Goal: Task Accomplishment & Management: Manage account settings

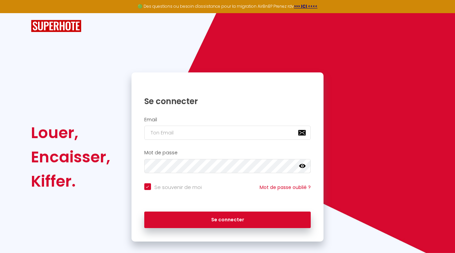
click at [144, 211] on button "Se connecter" at bounding box center [227, 219] width 167 height 17
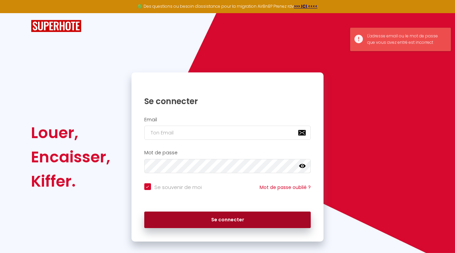
click at [186, 213] on button "Se connecter" at bounding box center [227, 219] width 167 height 17
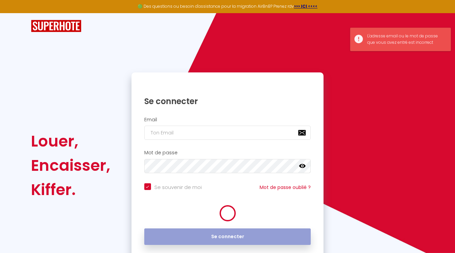
checkbox input "true"
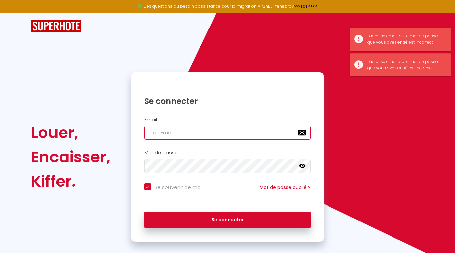
click at [182, 128] on input "email" at bounding box center [227, 133] width 167 height 14
type input "[EMAIL_ADDRESS][DOMAIN_NAME]"
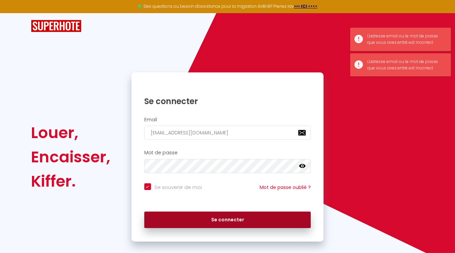
click at [196, 220] on button "Se connecter" at bounding box center [227, 219] width 167 height 17
checkbox input "true"
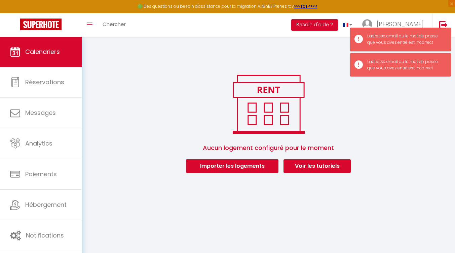
scroll to position [37, 0]
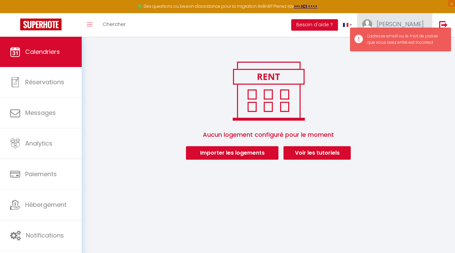
click at [411, 19] on link "[PERSON_NAME]" at bounding box center [394, 25] width 75 height 24
click at [417, 36] on div "L'adresse email ou le mot de passe que vous avez entré est incorrect" at bounding box center [406, 39] width 77 height 13
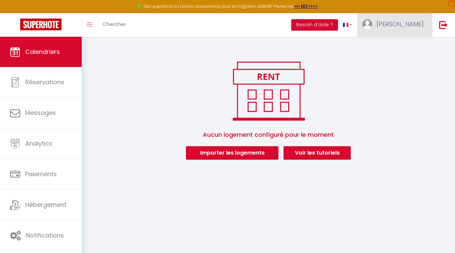
click at [420, 24] on span "[PERSON_NAME]" at bounding box center [400, 24] width 47 height 8
click at [398, 47] on link "Paramètres" at bounding box center [406, 46] width 50 height 11
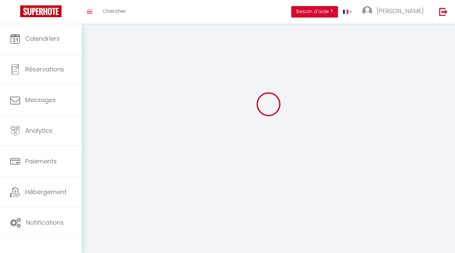
select select "fr"
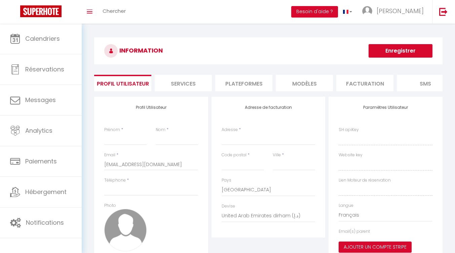
type input "[PERSON_NAME]"
type input "de Clerfayt"
type input "+33777037011"
type input "40 rue Jean Dorat"
type input "87100"
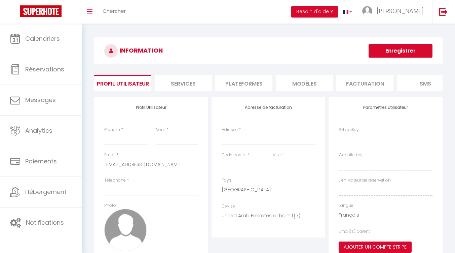
type input "[GEOGRAPHIC_DATA]"
select select "28"
type input "hSDx8DmWTBqbA1brf6l1XOGMW"
type input "rV0HYxYF4jvy0AE43FdSti280"
type input "https://app.superhote.com/#/get-available-rentals/rV0HYxYF4jvy0AE43FdSti280"
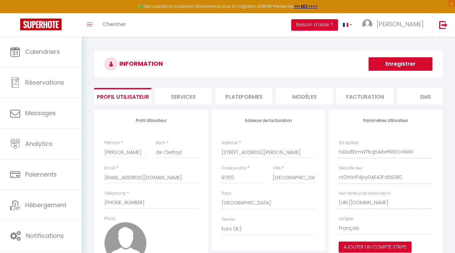
click at [245, 91] on li "Plateformes" at bounding box center [243, 96] width 57 height 16
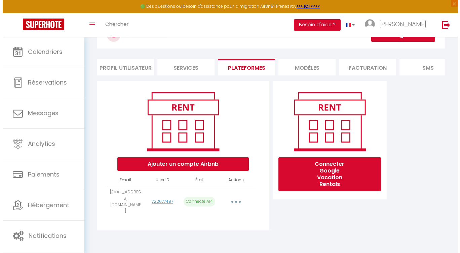
scroll to position [29, 0]
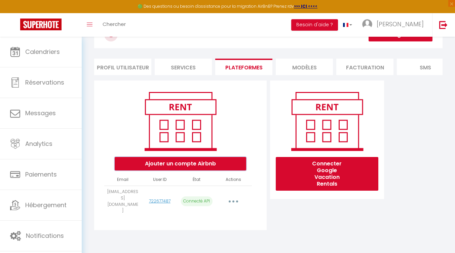
click at [189, 166] on button "Ajouter un compte Airbnb" at bounding box center [181, 163] width 132 height 13
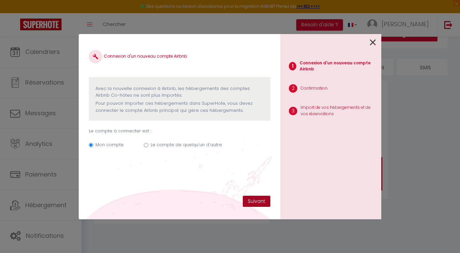
click at [257, 199] on button "Suivant" at bounding box center [257, 201] width 28 height 11
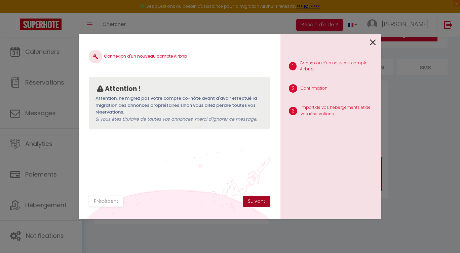
click at [257, 199] on button "Suivant" at bounding box center [257, 201] width 28 height 11
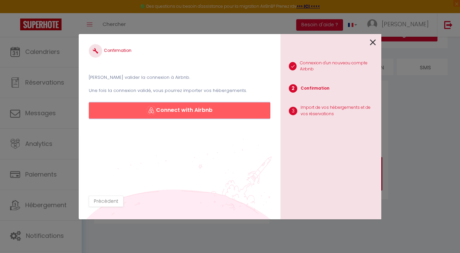
click at [200, 109] on button "Connect with Airbnb" at bounding box center [180, 110] width 182 height 16
click at [212, 113] on button "Connect with Airbnb" at bounding box center [180, 110] width 182 height 16
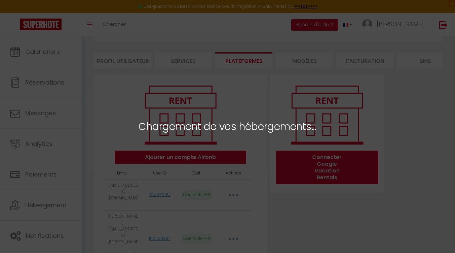
select select
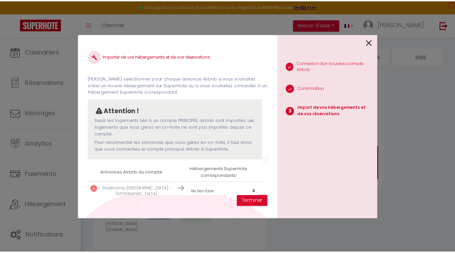
scroll to position [48, 0]
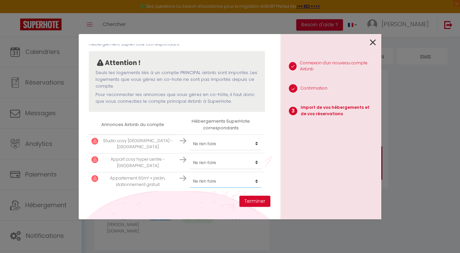
click at [236, 180] on select "Créer un nouvel hébergement Ne rien faire" at bounding box center [226, 181] width 72 height 13
select select "create_new"
click at [190, 175] on select "Créer un nouvel hébergement Ne rien faire" at bounding box center [226, 181] width 72 height 13
click at [242, 143] on select "Créer un nouvel hébergement Ne rien faire" at bounding box center [226, 143] width 72 height 13
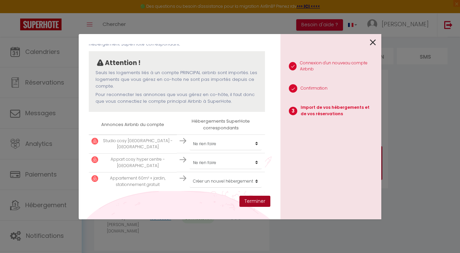
click at [251, 200] on button "Terminer" at bounding box center [255, 201] width 31 height 11
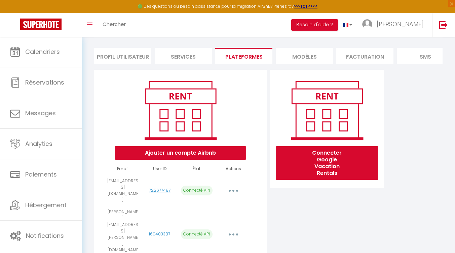
click at [130, 185] on td "[EMAIL_ADDRESS][DOMAIN_NAME]" at bounding box center [122, 190] width 37 height 31
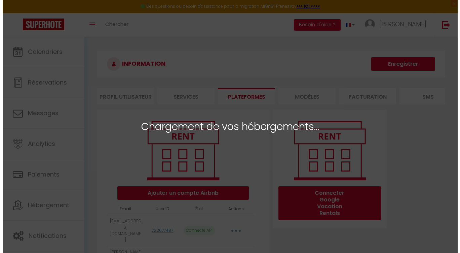
scroll to position [59, 0]
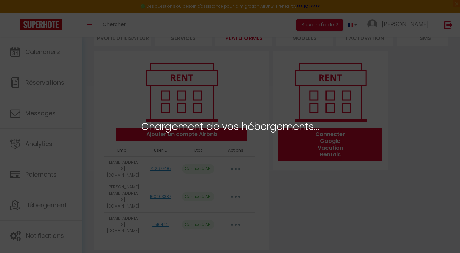
select select
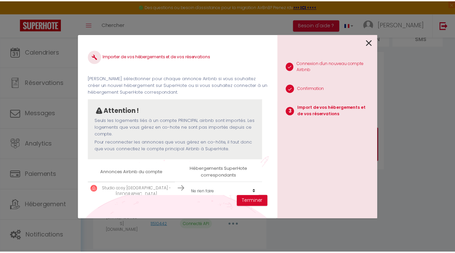
scroll to position [67, 0]
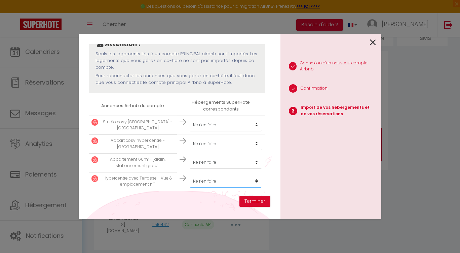
click at [218, 182] on select "Créer un nouvel hébergement Ne rien faire" at bounding box center [226, 181] width 72 height 13
select select "create_new"
click at [190, 175] on select "Créer un nouvel hébergement Ne rien faire" at bounding box center [226, 181] width 72 height 13
click at [255, 202] on button "Terminer" at bounding box center [255, 201] width 31 height 11
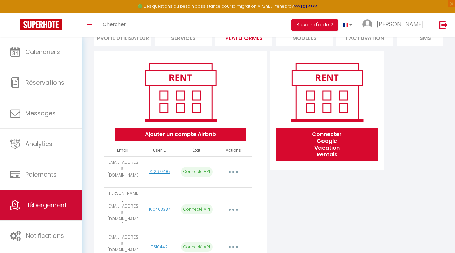
click at [43, 196] on link "Hébergement" at bounding box center [41, 205] width 82 height 30
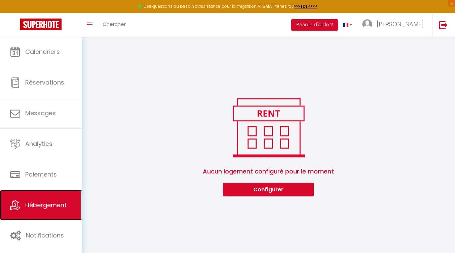
click at [49, 197] on link "Hébergement" at bounding box center [41, 205] width 82 height 30
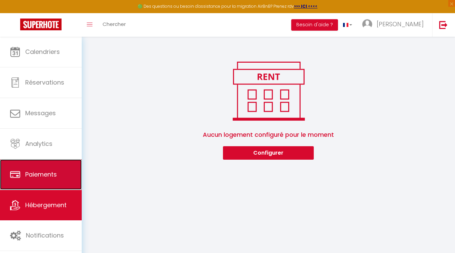
click at [45, 181] on link "Paiements" at bounding box center [41, 174] width 82 height 30
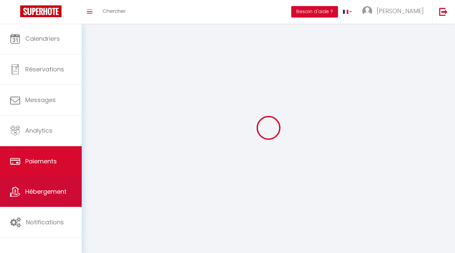
select select "2"
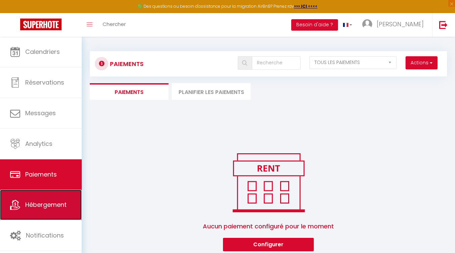
click at [46, 196] on link "Hébergement" at bounding box center [41, 204] width 82 height 30
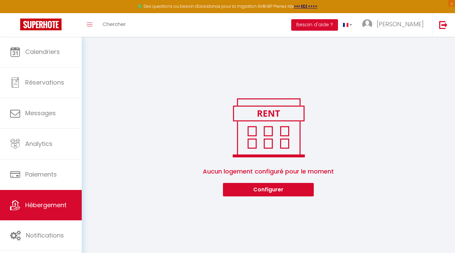
click at [397, 37] on div "0 Hébergements Actions Créer un Hébergement Nouveau groupe Initialiser les appa…" at bounding box center [269, 121] width 374 height 168
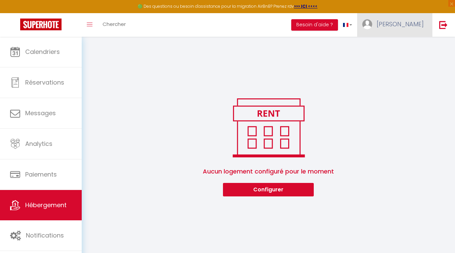
click at [406, 27] on span "[PERSON_NAME]" at bounding box center [400, 24] width 47 height 8
click at [395, 50] on link "Paramètres" at bounding box center [406, 46] width 50 height 11
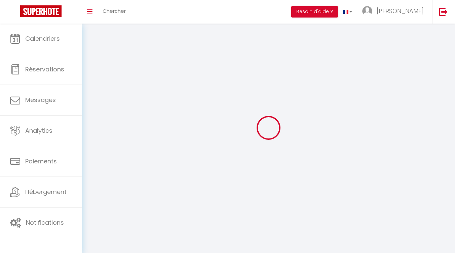
select select "fr"
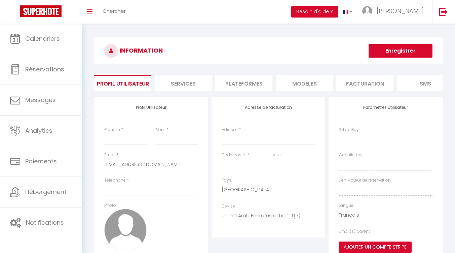
type input "[PERSON_NAME]"
type input "de Clerfayt"
type input "+33777037011"
type input "40 rue Jean Dorat"
type input "87100"
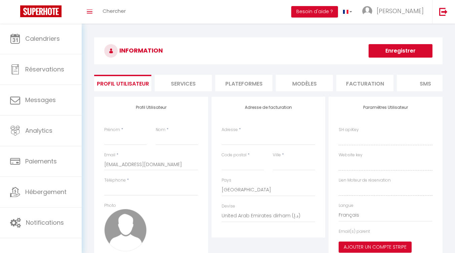
type input "[GEOGRAPHIC_DATA]"
select select "1"
select select "28"
type input "hSDx8DmWTBqbA1brf6l1XOGMW"
type input "rV0HYxYF4jvy0AE43FdSti280"
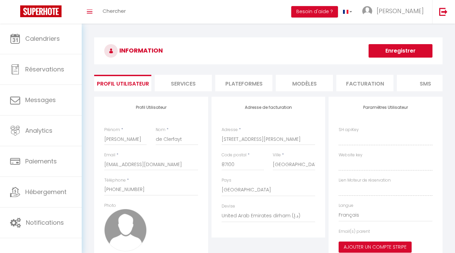
type input "https://app.superhote.com/#/get-available-rentals/rV0HYxYF4jvy0AE43FdSti280"
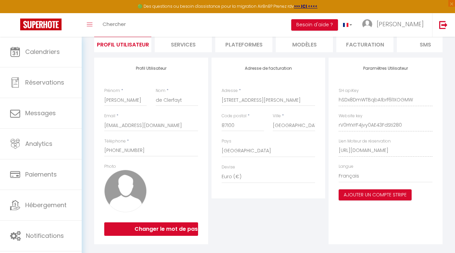
scroll to position [53, 0]
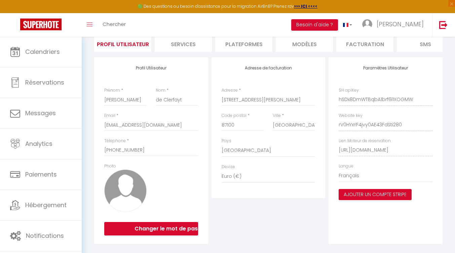
click at [243, 51] on li "Plateformes" at bounding box center [243, 43] width 57 height 16
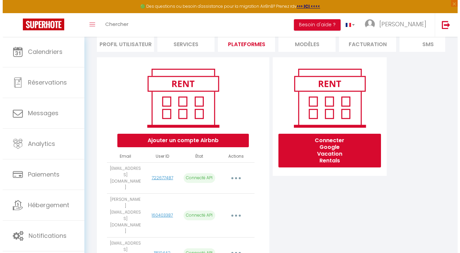
scroll to position [59, 0]
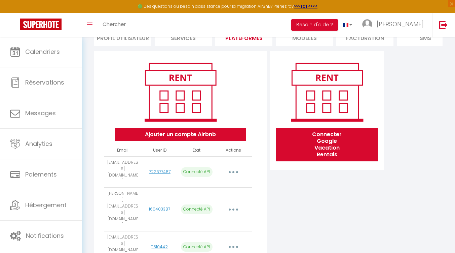
click at [237, 171] on button "button" at bounding box center [233, 172] width 19 height 11
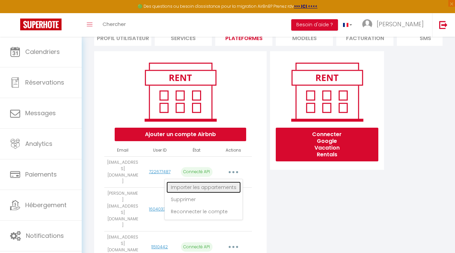
click at [227, 189] on link "Importer les appartements" at bounding box center [204, 186] width 74 height 11
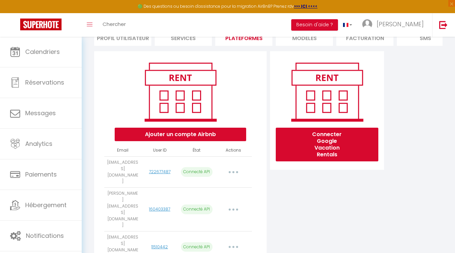
select select
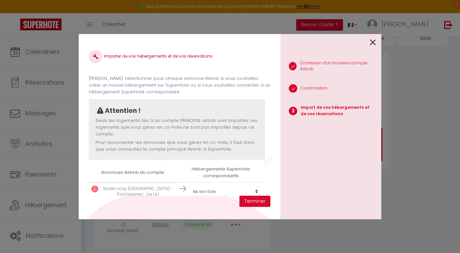
scroll to position [29, 0]
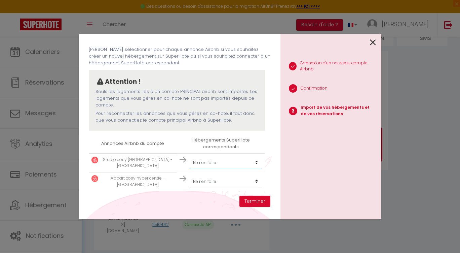
click at [242, 161] on select "Créer un nouvel hébergement Ne rien faire" at bounding box center [226, 162] width 72 height 13
select select "create_new"
click at [190, 156] on select "Créer un nouvel hébergement Ne rien faire" at bounding box center [226, 162] width 72 height 13
click at [240, 175] on select "Créer un nouvel hébergement Ne rien faire" at bounding box center [226, 181] width 72 height 13
select select "create_new"
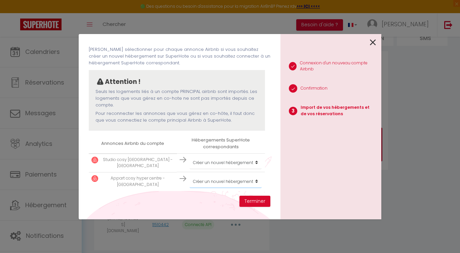
click at [190, 175] on select "Créer un nouvel hébergement Ne rien faire" at bounding box center [226, 181] width 72 height 13
click at [246, 199] on button "Terminer" at bounding box center [255, 201] width 31 height 11
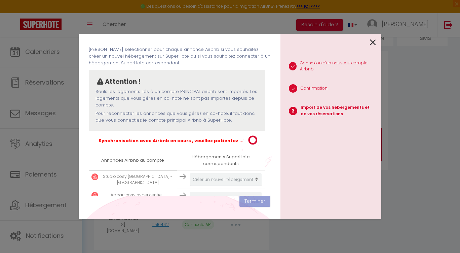
scroll to position [46, 0]
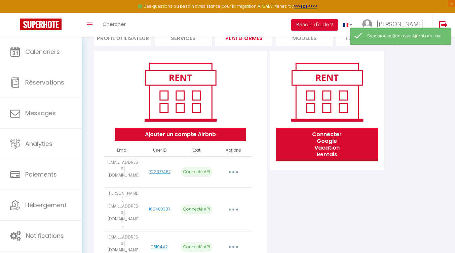
click at [229, 204] on button "button" at bounding box center [233, 209] width 19 height 11
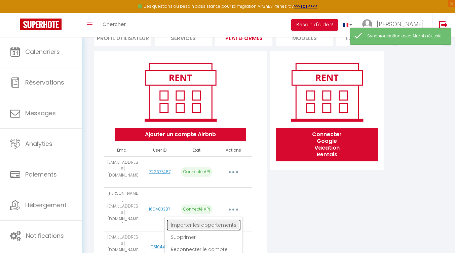
click at [228, 219] on link "Importer les appartements" at bounding box center [204, 224] width 74 height 11
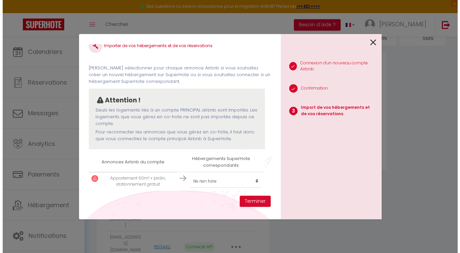
scroll to position [10, 0]
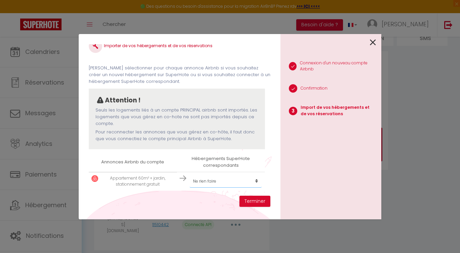
click at [238, 177] on select "Créer un nouvel hébergement Ne rien faire" at bounding box center [226, 181] width 72 height 13
select select "create_new"
click at [190, 175] on select "Créer un nouvel hébergement Ne rien faire" at bounding box center [226, 181] width 72 height 13
click at [250, 196] on button "Terminer" at bounding box center [255, 201] width 31 height 11
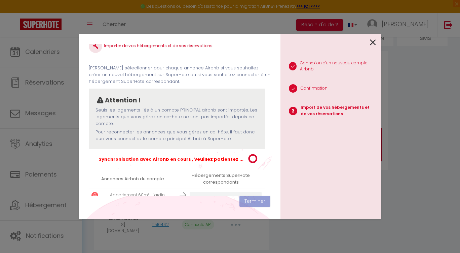
scroll to position [27, 0]
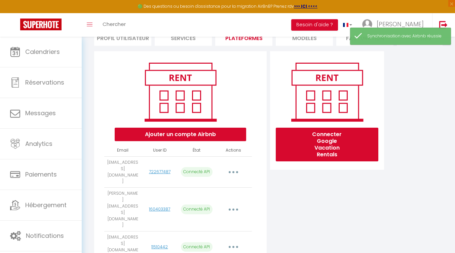
click at [235, 231] on td "Importer les appartements Supprimer Reconnecter le compte" at bounding box center [233, 246] width 37 height 31
click at [235, 241] on button "button" at bounding box center [233, 246] width 19 height 11
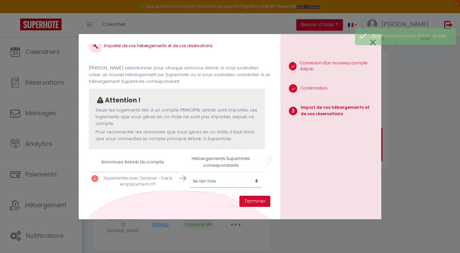
click at [228, 181] on select "Créer un nouvel hébergement Ne rien faire" at bounding box center [226, 181] width 72 height 13
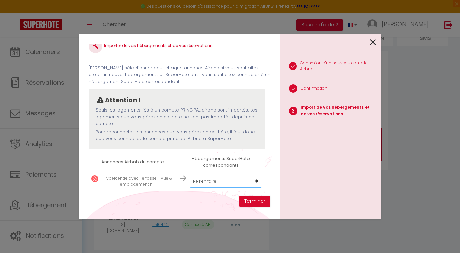
select select "create_new"
click at [190, 175] on select "Créer un nouvel hébergement Ne rien faire" at bounding box center [226, 181] width 72 height 13
click at [248, 196] on button "Terminer" at bounding box center [255, 201] width 31 height 11
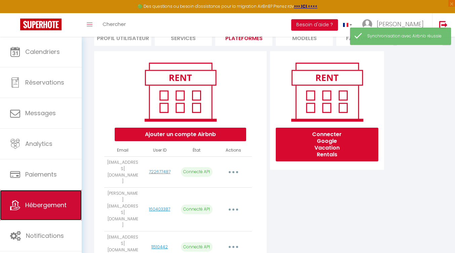
click at [52, 207] on span "Hébergement" at bounding box center [45, 205] width 41 height 8
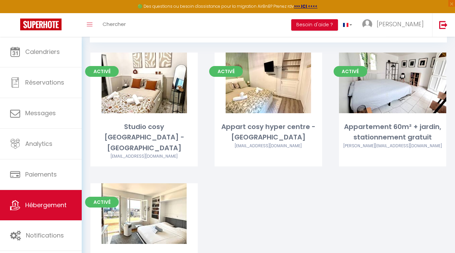
scroll to position [34, 0]
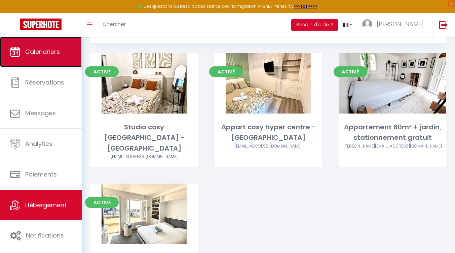
click at [62, 58] on link "Calendriers" at bounding box center [41, 52] width 82 height 30
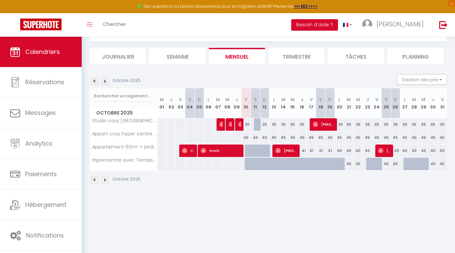
scroll to position [37, 0]
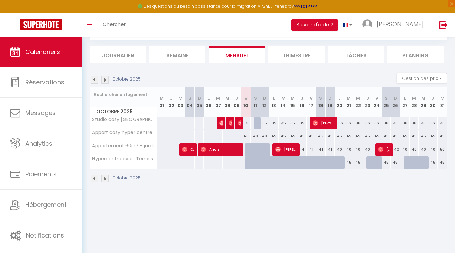
click at [174, 49] on li "Semaine" at bounding box center [177, 54] width 56 height 16
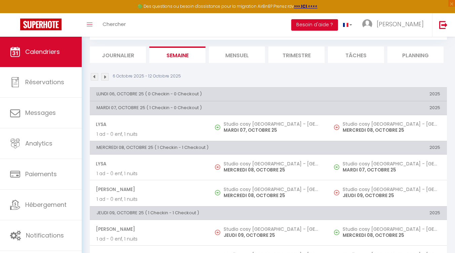
click at [297, 57] on li "Trimestre" at bounding box center [297, 54] width 56 height 16
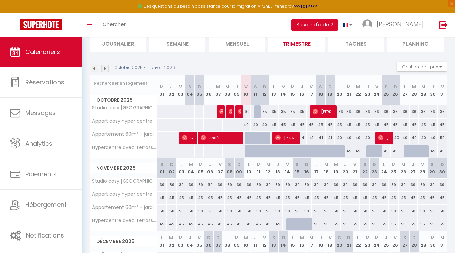
scroll to position [48, 0]
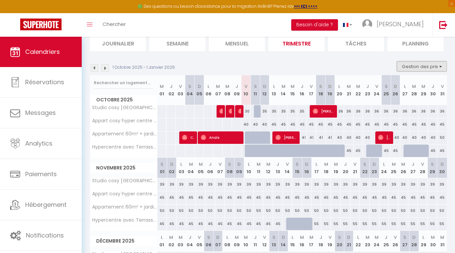
click at [423, 67] on button "Gestion des prix" at bounding box center [422, 66] width 50 height 10
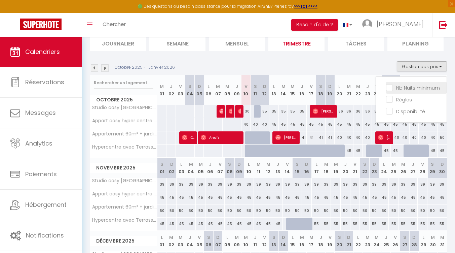
click at [418, 84] on input "Nb Nuits minimum" at bounding box center [416, 87] width 61 height 7
checkbox input "true"
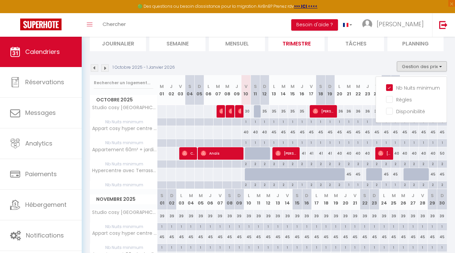
click at [357, 62] on div "1 Octobre 2025 - 1 Janvier 2026 Gestion des prix Nb Nuits minimum Règles Dispon…" at bounding box center [268, 68] width 357 height 14
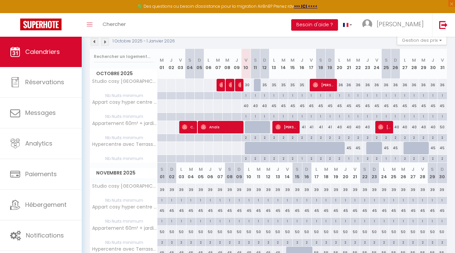
scroll to position [79, 0]
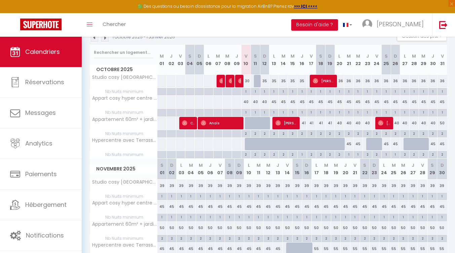
drag, startPoint x: 339, startPoint y: 136, endPoint x: 354, endPoint y: 136, distance: 15.1
click at [354, 136] on tr "Nb Nuits minimum 2 2 2 2" at bounding box center [268, 134] width 357 height 8
click at [345, 132] on div "2" at bounding box center [349, 133] width 9 height 6
type input "2"
type input "Mar 21 Octobre 2025"
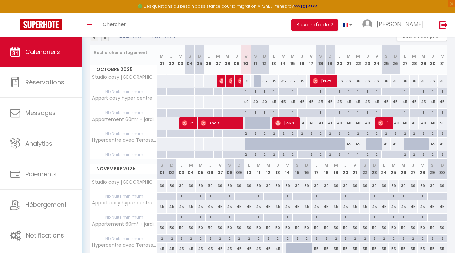
type input "Mer 22 Octobre 2025"
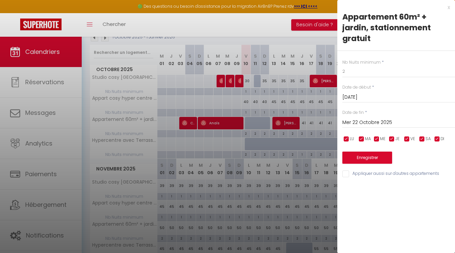
click at [449, 8] on div "x" at bounding box center [394, 7] width 113 height 8
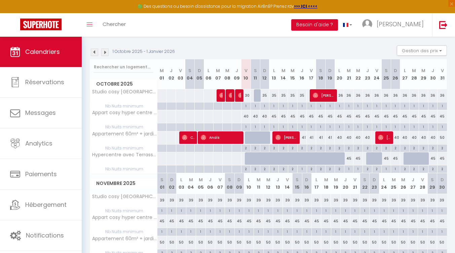
scroll to position [74, 0]
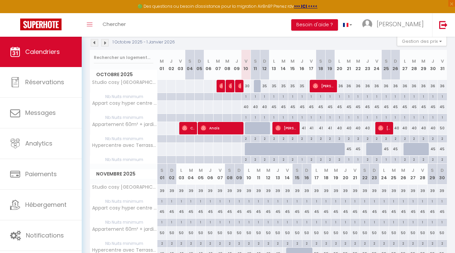
click at [247, 108] on div "40" at bounding box center [246, 107] width 9 height 12
click at [0, 0] on div at bounding box center [0, 0] width 0 height 0
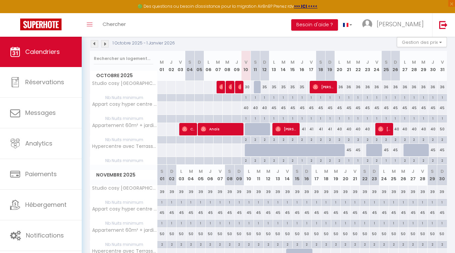
scroll to position [72, 0]
click at [244, 99] on div "1" at bounding box center [246, 97] width 9 height 6
type input "1"
type input "Ven 10 Octobre 2025"
type input "Sam 11 Octobre 2025"
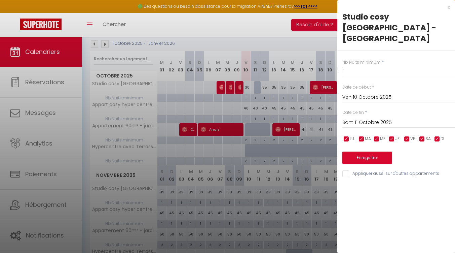
click at [445, 12] on div "Studio cosy [GEOGRAPHIC_DATA] - [GEOGRAPHIC_DATA]" at bounding box center [397, 27] width 108 height 32
click at [449, 8] on div "x" at bounding box center [394, 7] width 113 height 8
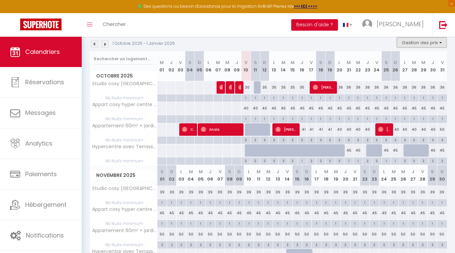
click at [442, 45] on button "Gestion des prix" at bounding box center [422, 42] width 50 height 10
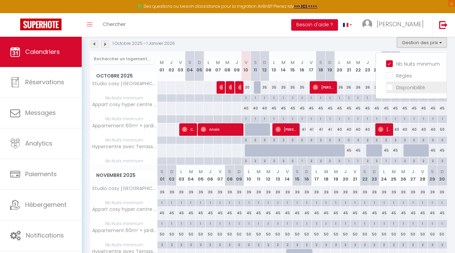
click at [424, 88] on input "Disponibilité" at bounding box center [416, 86] width 61 height 7
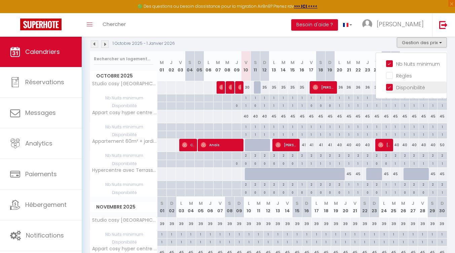
click at [415, 89] on input "Disponibilité" at bounding box center [416, 86] width 61 height 7
checkbox input "false"
select select
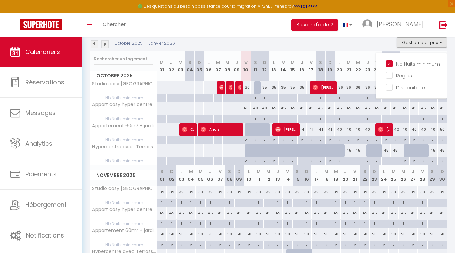
click at [250, 88] on div "30" at bounding box center [246, 87] width 9 height 12
type input "30"
select select "1"
type input "Ven 10 Octobre 2025"
type input "Sam 11 Octobre 2025"
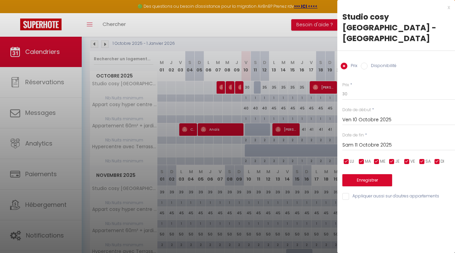
click at [368, 63] on label "Disponibilité" at bounding box center [382, 66] width 29 height 7
click at [368, 63] on input "Disponibilité" at bounding box center [364, 66] width 7 height 7
radio input "true"
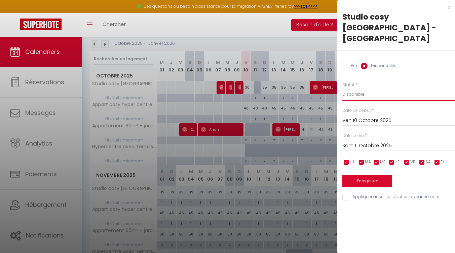
click at [359, 88] on select "Disponible Indisponible" at bounding box center [399, 94] width 113 height 13
click at [350, 63] on label "Prix" at bounding box center [353, 66] width 10 height 7
click at [348, 63] on input "Prix" at bounding box center [344, 66] width 7 height 7
radio input "true"
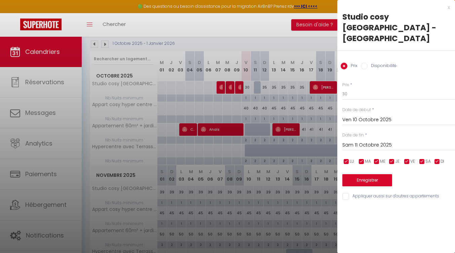
click at [373, 63] on label "Disponibilité" at bounding box center [382, 66] width 29 height 7
click at [368, 63] on input "Disponibilité" at bounding box center [364, 66] width 7 height 7
radio input "true"
radio input "false"
click at [364, 116] on input "Ven 10 Octobre 2025" at bounding box center [399, 120] width 113 height 9
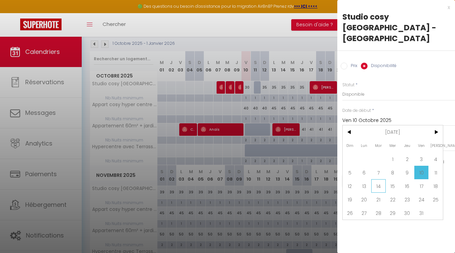
click at [382, 179] on span "14" at bounding box center [379, 185] width 14 height 13
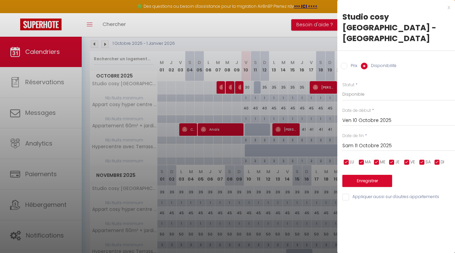
type input "Mar 14 Octobre 2025"
type input "Mer 15 Octobre 2025"
click at [449, 6] on div "x" at bounding box center [394, 7] width 113 height 8
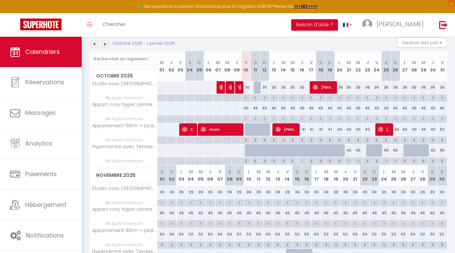
scroll to position [87, 0]
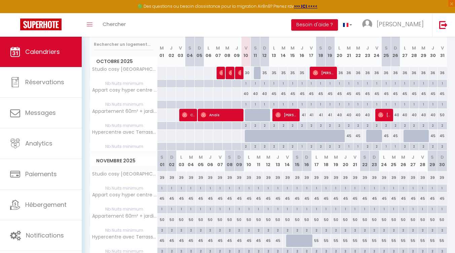
drag, startPoint x: 248, startPoint y: 95, endPoint x: 337, endPoint y: 90, distance: 89.6
click at [327, 93] on tr "Appart cosy hyper centre - Halles Centrales 40 40" at bounding box center [268, 94] width 357 height 13
click at [343, 88] on div "45" at bounding box center [339, 94] width 9 height 12
select select "1"
type input "Lun 20 Octobre 2025"
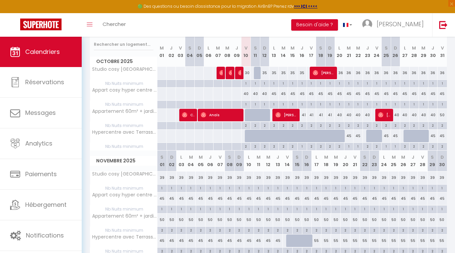
type input "Mar 21 Octobre 2025"
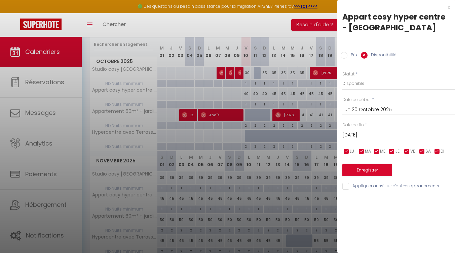
click at [447, 14] on div "Appart cosy hyper centre - [GEOGRAPHIC_DATA]" at bounding box center [397, 22] width 108 height 22
click at [447, 10] on div "x" at bounding box center [394, 7] width 113 height 8
select select
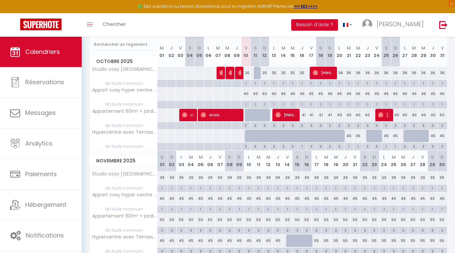
click at [244, 93] on div "40" at bounding box center [246, 94] width 9 height 12
select select "1"
type input "Ven 10 Octobre 2025"
type input "Sam 11 Octobre 2025"
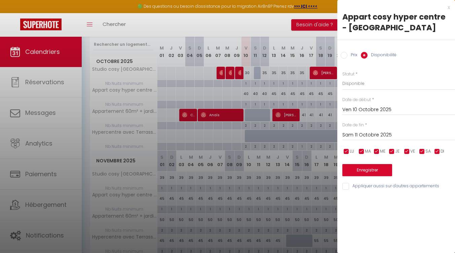
click at [349, 55] on label "Prix" at bounding box center [353, 55] width 10 height 7
click at [348, 55] on input "Prix" at bounding box center [344, 55] width 7 height 7
radio input "true"
radio input "false"
click at [379, 136] on input "Sam 11 Octobre 2025" at bounding box center [399, 134] width 113 height 9
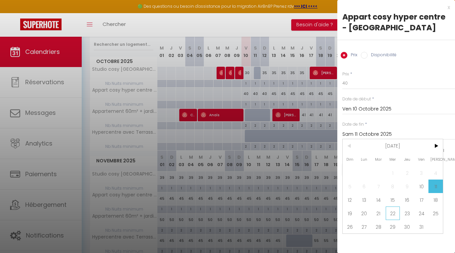
click at [387, 207] on span "22" at bounding box center [393, 212] width 14 height 13
type input "Mer 22 Octobre 2025"
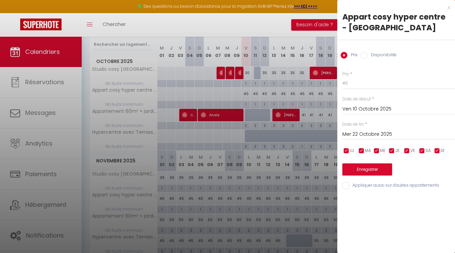
click at [450, 7] on div "x" at bounding box center [394, 7] width 113 height 8
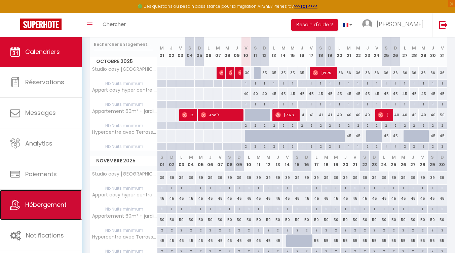
click at [54, 201] on span "Hébergement" at bounding box center [45, 204] width 41 height 8
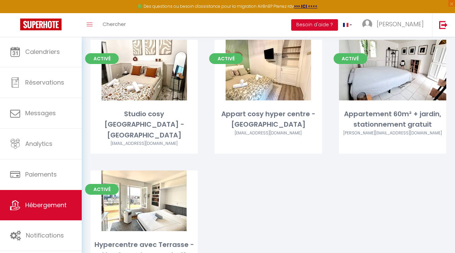
scroll to position [47, 0]
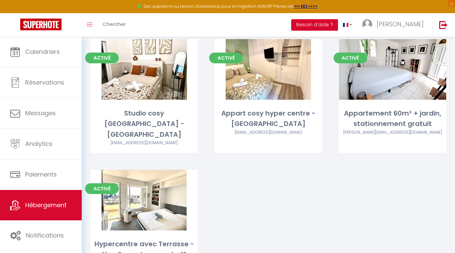
click at [446, 200] on div "Activé Editer Studio cosy Hyper Centre - Halles Centrales marcapparts87@gmail.c…" at bounding box center [268, 164] width 373 height 251
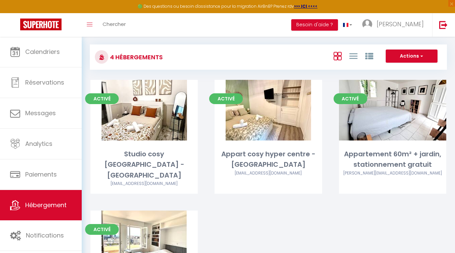
scroll to position [7, 0]
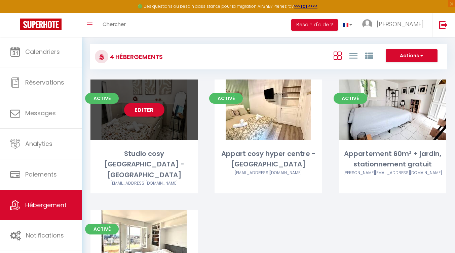
click at [139, 143] on div "Activé Editer Studio cosy Hyper Centre - Halles Centrales marcapparts87@gmail.c…" at bounding box center [144, 136] width 107 height 114
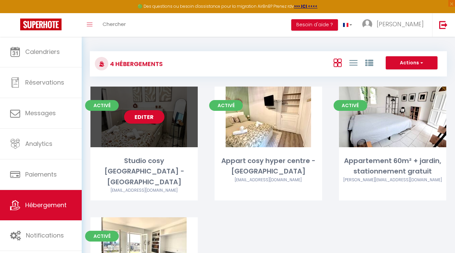
select select "3"
select select "2"
select select "1"
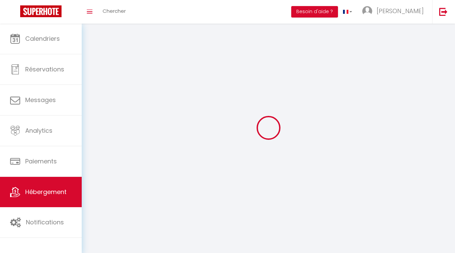
select select
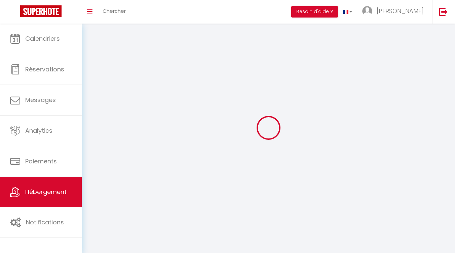
select select
checkbox input "false"
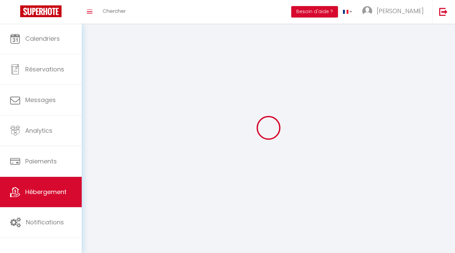
select select
select select "1"
select select "28"
select select
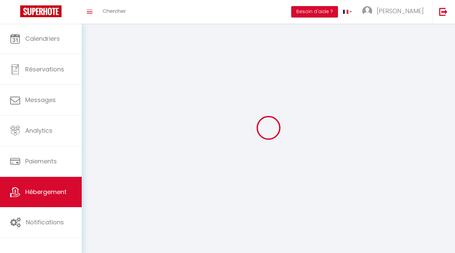
select select
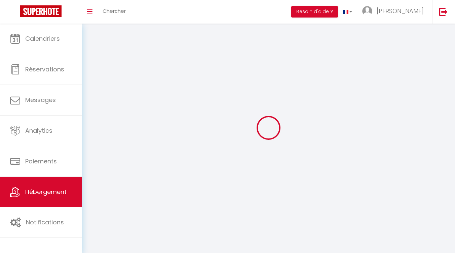
checkbox input "false"
select select
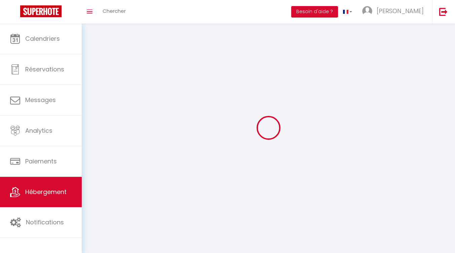
select select
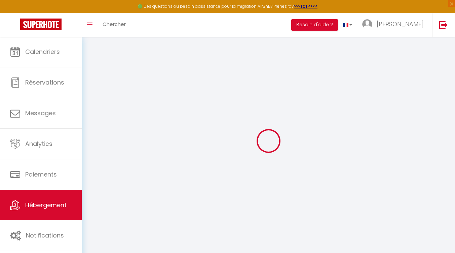
select select
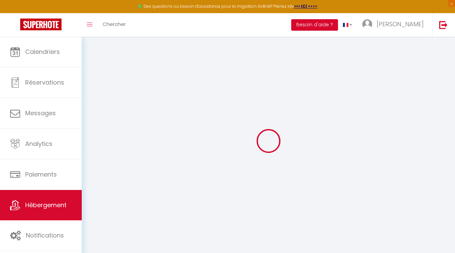
select select
checkbox input "false"
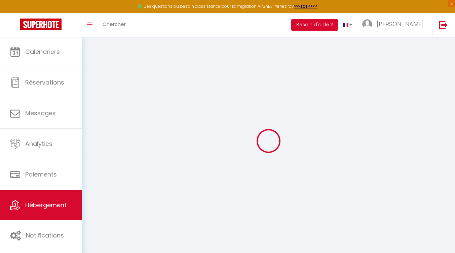
select select
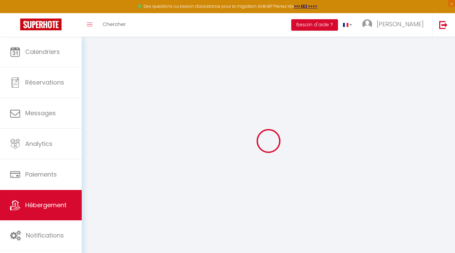
select select
checkbox input "false"
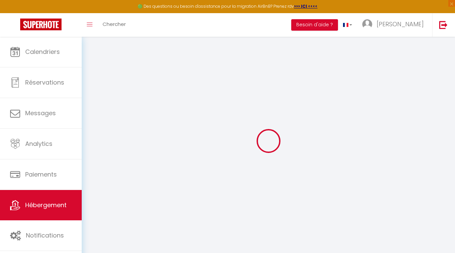
checkbox input "false"
select select
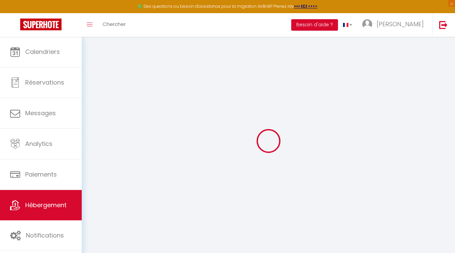
select select
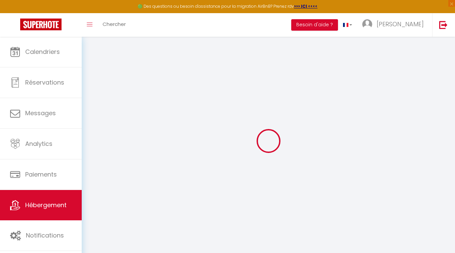
checkbox input "false"
select select
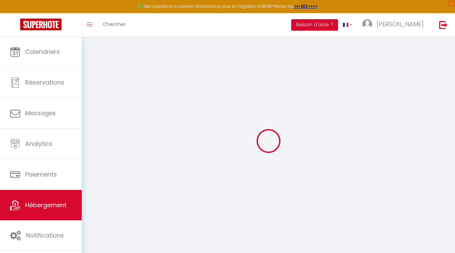
select select
type input "Studio cosy [GEOGRAPHIC_DATA] - [GEOGRAPHIC_DATA]"
select select "2"
type input "39"
type input "20"
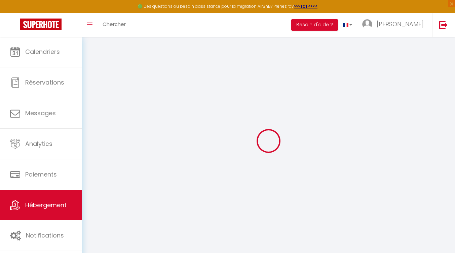
select select
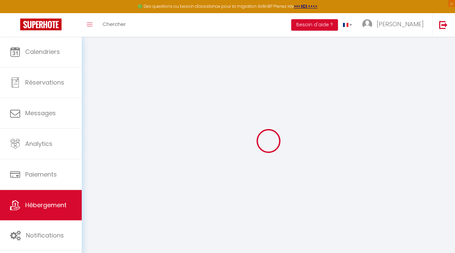
type input "[STREET_ADDRESS][PERSON_NAME]"
type input "87000"
type input "[GEOGRAPHIC_DATA]"
type input "[EMAIL_ADDRESS][DOMAIN_NAME]"
select select
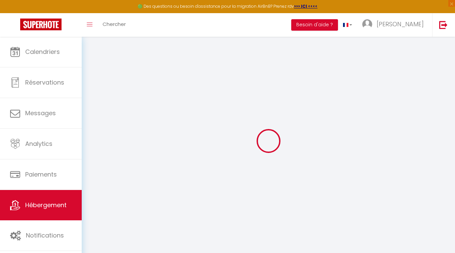
checkbox input "false"
select select
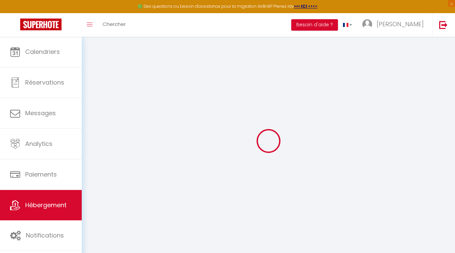
select select
type input "0"
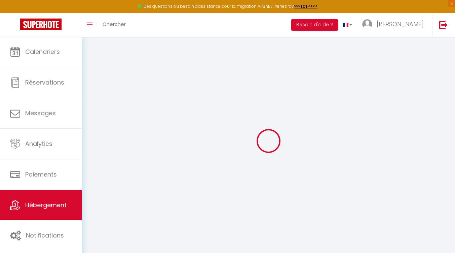
select select
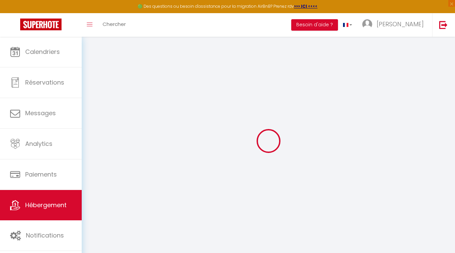
select select
checkbox input "false"
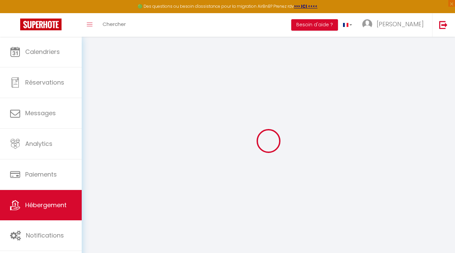
select select
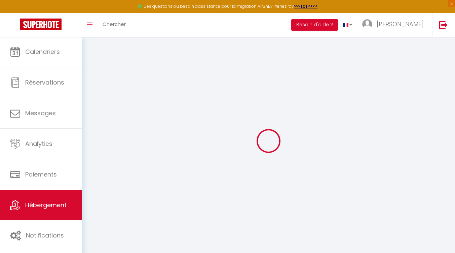
select select
checkbox input "false"
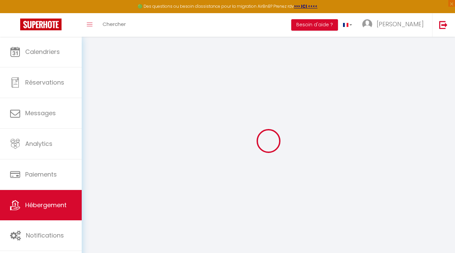
select select
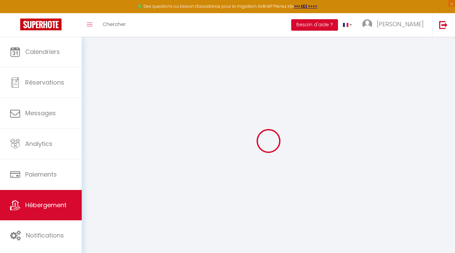
select select
checkbox input "false"
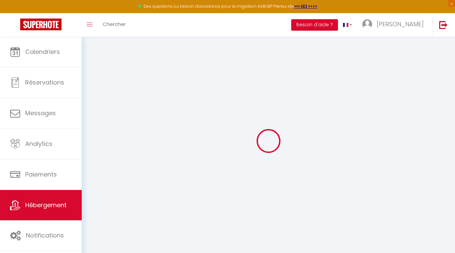
select select
checkbox input "false"
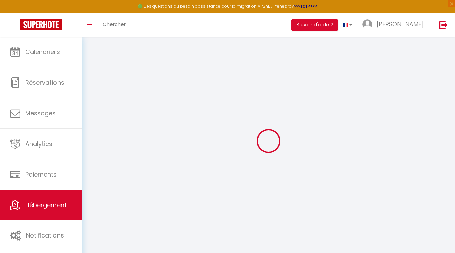
select select
checkbox input "false"
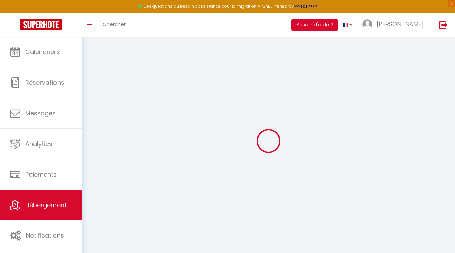
select select "16:00"
select select "23:45"
select select "11:00"
select select "30"
select select "120"
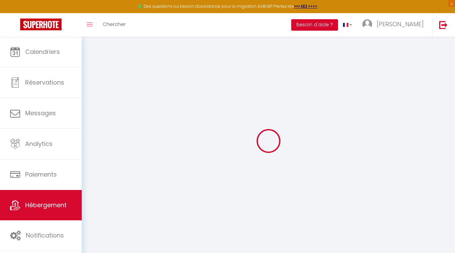
select select
checkbox input "false"
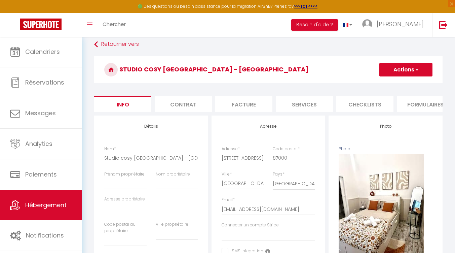
scroll to position [6, 0]
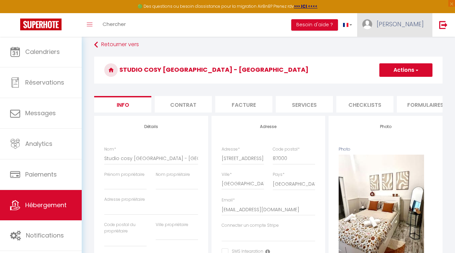
click at [407, 23] on span "[PERSON_NAME]" at bounding box center [400, 24] width 47 height 8
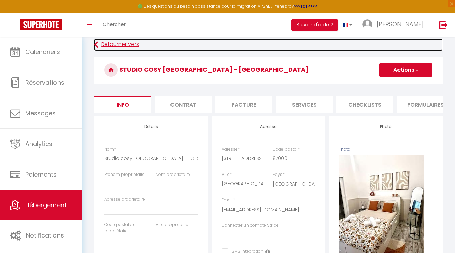
click at [335, 49] on link "Retourner vers" at bounding box center [268, 45] width 349 height 12
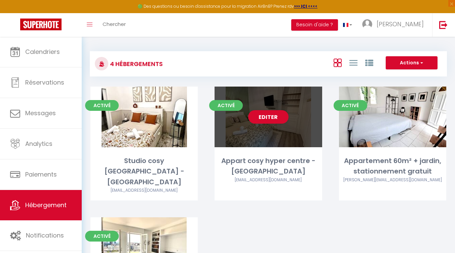
click at [293, 124] on div "Editer" at bounding box center [268, 116] width 107 height 61
select select "3"
select select "2"
select select "1"
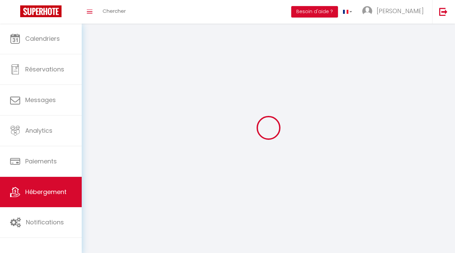
select select
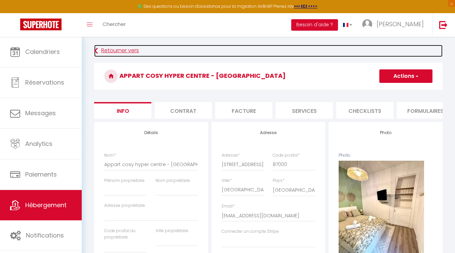
click at [329, 55] on link "Retourner vers" at bounding box center [268, 51] width 349 height 12
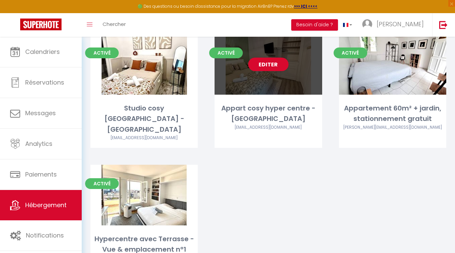
scroll to position [55, 0]
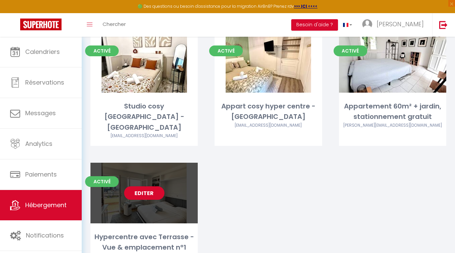
click at [184, 177] on div "Editer" at bounding box center [144, 193] width 107 height 61
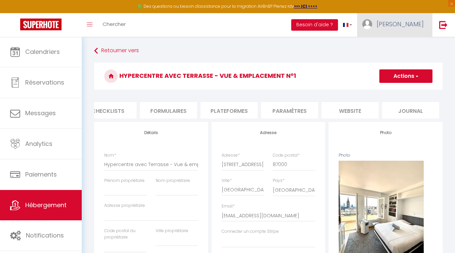
click at [402, 31] on link "[PERSON_NAME]" at bounding box center [394, 25] width 75 height 24
click at [391, 59] on link "Équipe" at bounding box center [406, 58] width 50 height 11
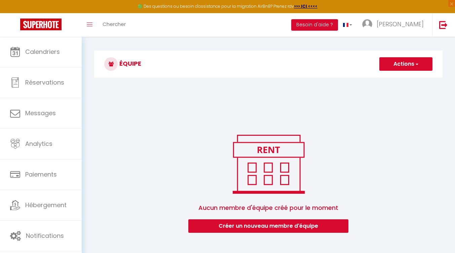
scroll to position [37, 0]
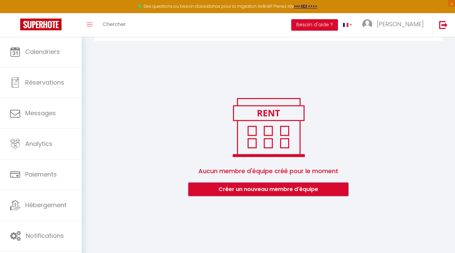
click at [239, 189] on button "Créer un nouveau membre d'équipe" at bounding box center [268, 188] width 160 height 13
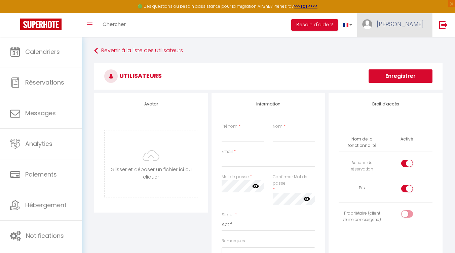
click at [397, 35] on link "[PERSON_NAME]" at bounding box center [394, 25] width 75 height 24
click at [396, 42] on link "Paramètres" at bounding box center [406, 46] width 50 height 11
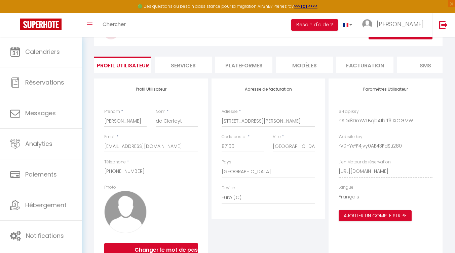
scroll to position [31, 0]
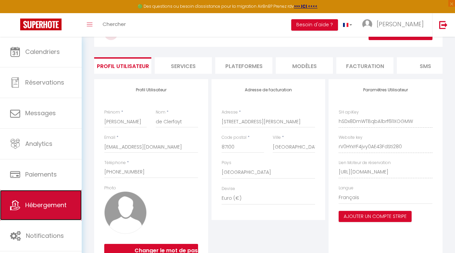
click at [49, 195] on link "Hébergement" at bounding box center [41, 205] width 82 height 30
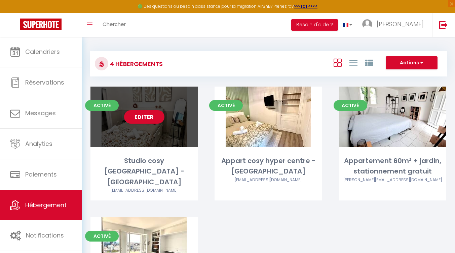
click at [189, 133] on div "Editer" at bounding box center [144, 116] width 107 height 61
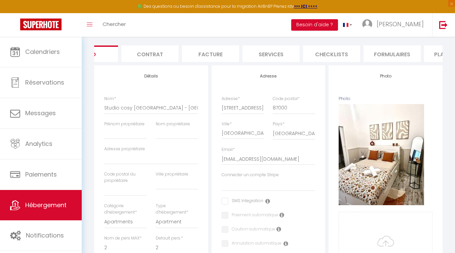
scroll to position [56, 0]
click at [226, 55] on li "Facture" at bounding box center [210, 54] width 57 height 16
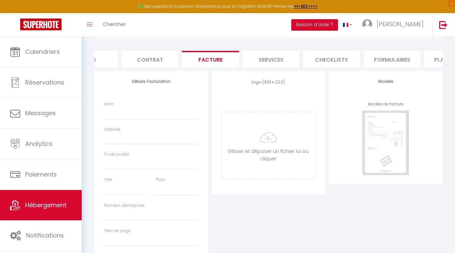
scroll to position [52, 0]
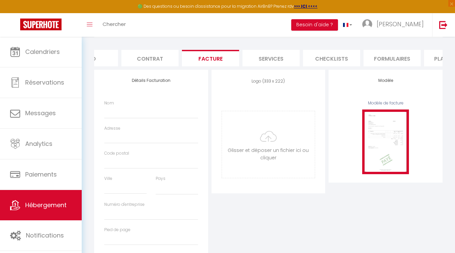
click at [368, 125] on img at bounding box center [385, 141] width 47 height 64
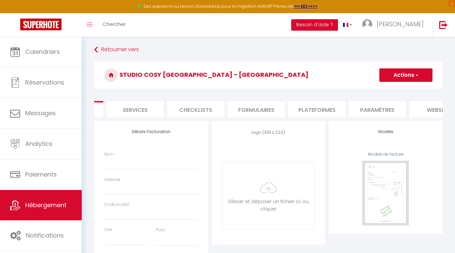
scroll to position [0, 159]
click at [148, 117] on li "Services" at bounding box center [145, 109] width 57 height 16
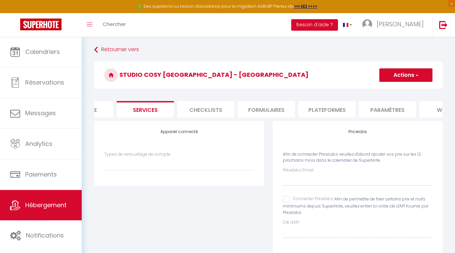
scroll to position [35, 0]
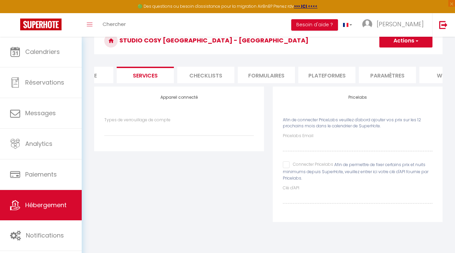
click at [223, 70] on li "Checklists" at bounding box center [205, 75] width 57 height 16
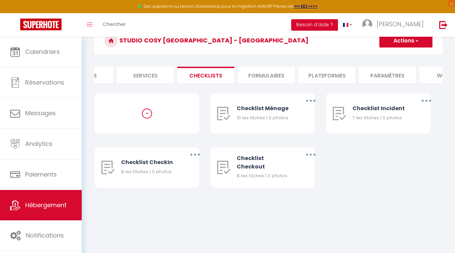
scroll to position [37, 0]
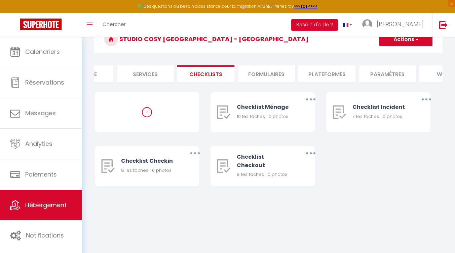
click at [280, 78] on li "Formulaires" at bounding box center [266, 73] width 57 height 16
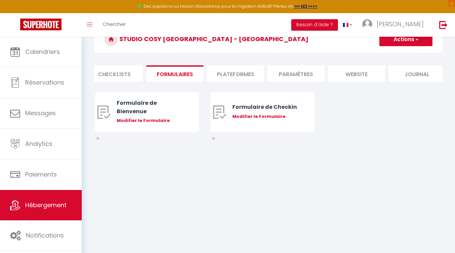
scroll to position [0, 251]
click at [250, 77] on li "Plateformes" at bounding box center [234, 73] width 57 height 16
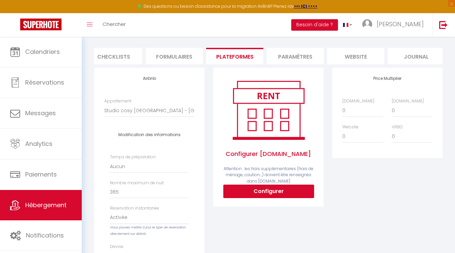
scroll to position [50, 0]
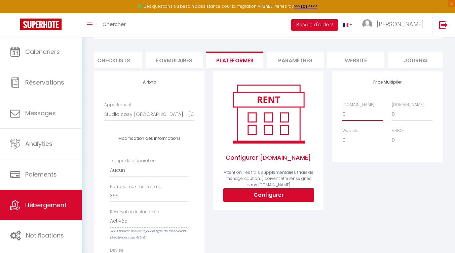
click at [360, 117] on select "0 + 1 % + 2 % + 3 % + 4 % + 5 % + 6 % + 7 % + 8 % + 9 %" at bounding box center [363, 114] width 41 height 13
click at [407, 120] on select "0 + 1 % + 2 % + 3 % + 4 % + 5 % + 6 % + 7 % + 8 % + 9 %" at bounding box center [412, 114] width 41 height 13
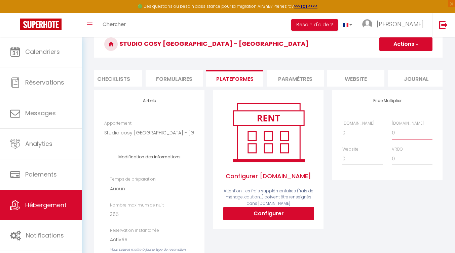
scroll to position [32, 0]
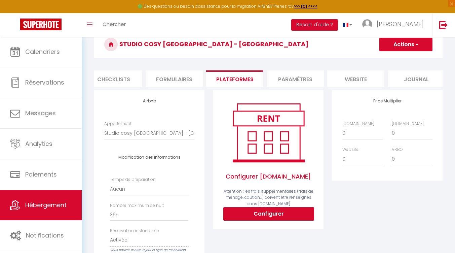
click at [301, 74] on li "Paramètres" at bounding box center [295, 78] width 57 height 16
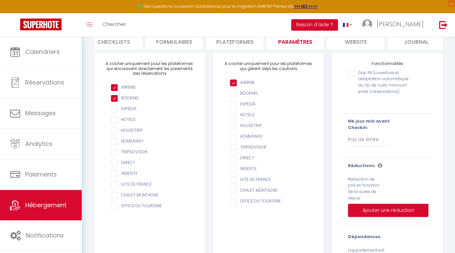
scroll to position [67, 0]
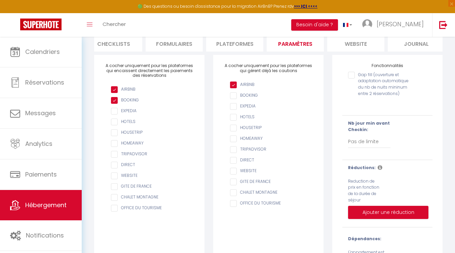
click at [353, 78] on input "Gap fill (ouverture et adaptation automatique du nb de nuits mininum entre 2 ré…" at bounding box center [379, 75] width 63 height 7
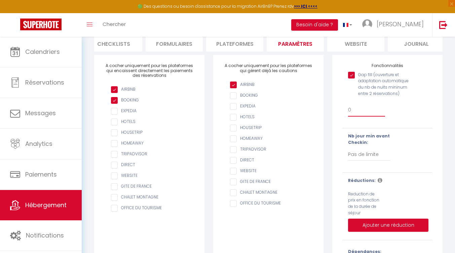
click at [369, 113] on select "0 + 1 % + 2 % + 3 % + 4 % + 5 % + 6 % + 7 % + 8 % + 9 % + 10 % + 11 % + 12 % + …" at bounding box center [366, 110] width 37 height 13
click at [373, 116] on select "0 + 1 % + 2 % + 3 % + 4 % + 5 % + 6 % + 7 % + 8 % + 9 % + 10 % + 11 % + 12 % + …" at bounding box center [366, 110] width 37 height 13
click at [360, 114] on select "0 + 1 % + 2 % + 3 % + 4 % + 5 % + 6 % + 7 % + 8 % + 9 % + 10 % + 11 % + 12 % + …" at bounding box center [366, 110] width 37 height 13
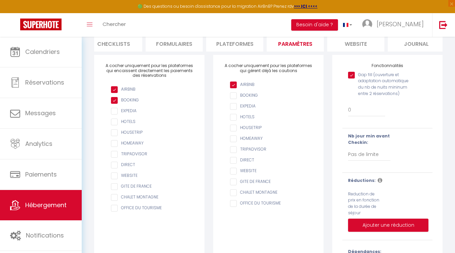
click at [391, 119] on div "Gap fill (ouverture et adaptation automatique du nb de nuits mininum entre 2 ré…" at bounding box center [387, 95] width 99 height 55
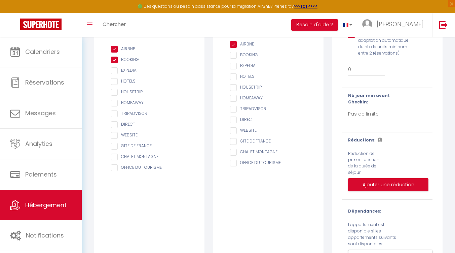
scroll to position [108, 0]
click at [378, 142] on icon at bounding box center [380, 139] width 5 height 5
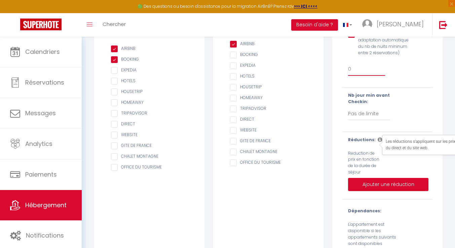
click at [376, 76] on select "0 + 1 % + 2 % + 3 % + 4 % + 5 % + 6 % + 7 % + 8 % + 9 % + 10 % + 11 % + 12 % + …" at bounding box center [366, 69] width 37 height 13
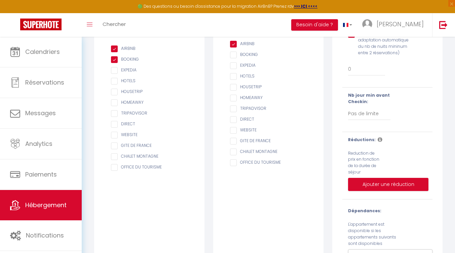
click at [416, 121] on div "Nb jour min avant Checkin: Pas de limite 1 2 3 4 5 6 7" at bounding box center [387, 109] width 99 height 35
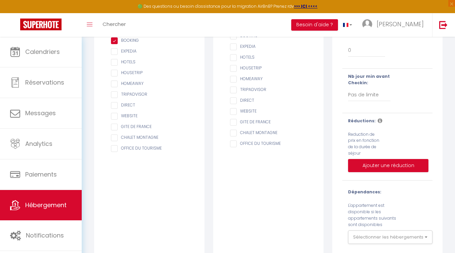
scroll to position [127, 0]
click at [378, 123] on icon at bounding box center [380, 119] width 5 height 5
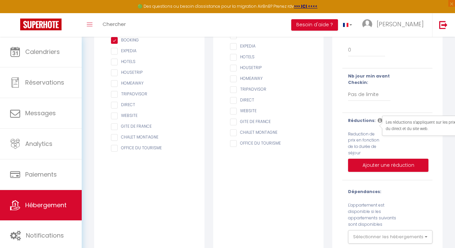
click at [395, 146] on div "Réductions: Reduction de prix en fonction de la durée de séjour Ajouter une réd…" at bounding box center [387, 146] width 99 height 58
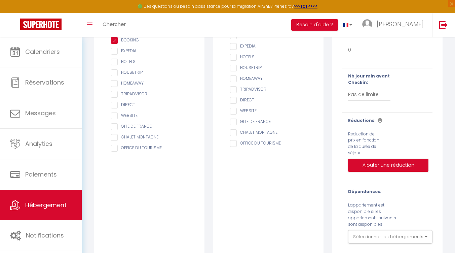
scroll to position [146, 0]
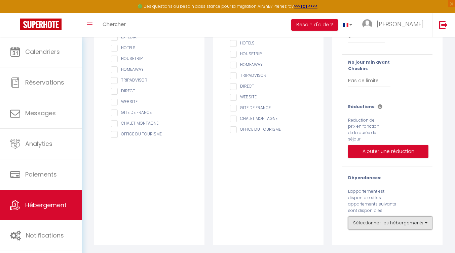
click at [371, 220] on button "Sélectionner les hébergements" at bounding box center [390, 222] width 84 height 13
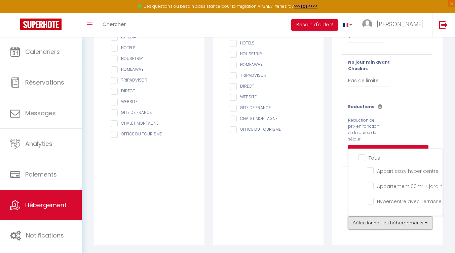
click at [371, 220] on button "Sélectionner les hébergements" at bounding box center [390, 222] width 84 height 13
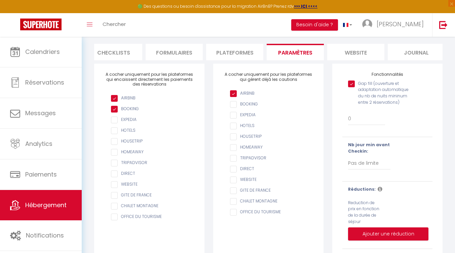
scroll to position [62, 0]
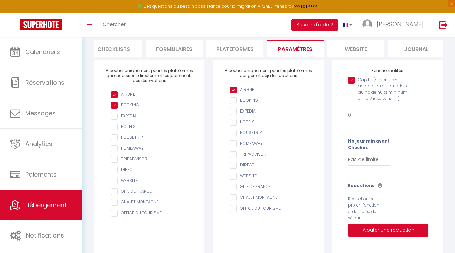
click at [365, 42] on li "website" at bounding box center [355, 48] width 57 height 16
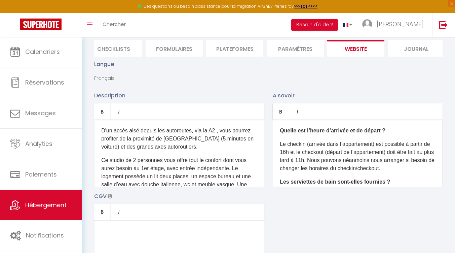
click at [308, 54] on li "Paramètres" at bounding box center [295, 48] width 57 height 16
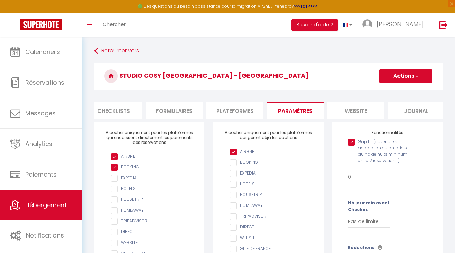
click at [411, 81] on button "Actions" at bounding box center [406, 75] width 53 height 13
click at [409, 86] on ul "Enregistrer" at bounding box center [406, 90] width 54 height 13
click at [408, 80] on button "Actions" at bounding box center [406, 75] width 53 height 13
click at [401, 92] on input "Enregistrer" at bounding box center [398, 91] width 25 height 7
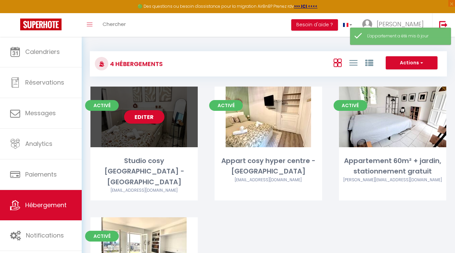
click at [156, 133] on div "Editer" at bounding box center [144, 116] width 107 height 61
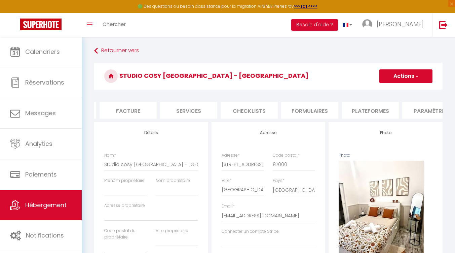
scroll to position [0, 116]
click at [353, 111] on li "Plateformes" at bounding box center [370, 110] width 57 height 16
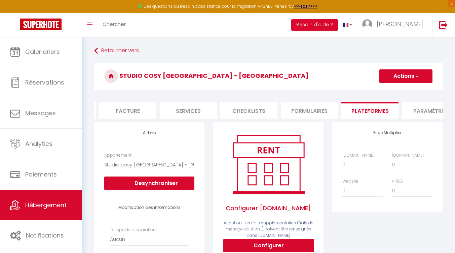
click at [417, 116] on li "Paramètres" at bounding box center [430, 110] width 57 height 16
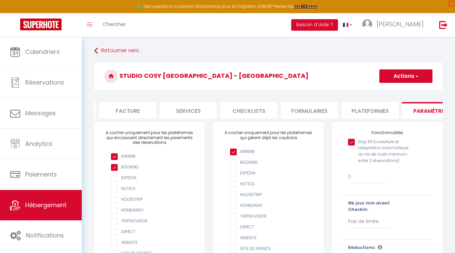
click at [415, 76] on span "button" at bounding box center [417, 76] width 4 height 7
click at [406, 92] on input "Enregistrer" at bounding box center [398, 91] width 25 height 7
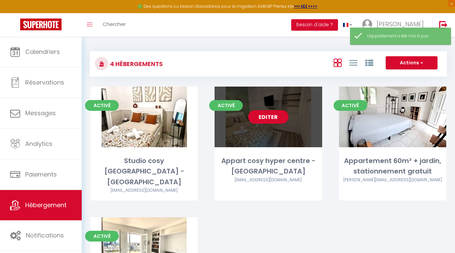
click at [307, 128] on div "Editer" at bounding box center [268, 116] width 107 height 61
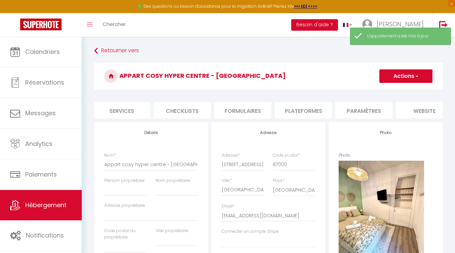
scroll to position [0, 217]
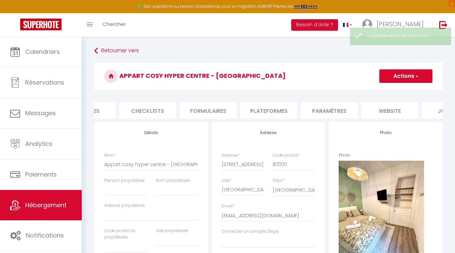
click at [346, 118] on li "Paramètres" at bounding box center [329, 110] width 57 height 16
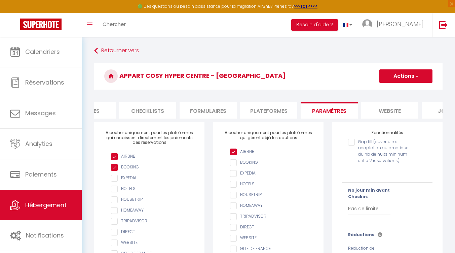
click at [383, 154] on label "Gap fill (ouverture et adaptation automatique du nb de nuits mininum entre 2 ré…" at bounding box center [383, 151] width 57 height 25
click at [383, 145] on input "Gap fill (ouverture et adaptation automatique du nb de nuits mininum entre 2 ré…" at bounding box center [379, 142] width 63 height 7
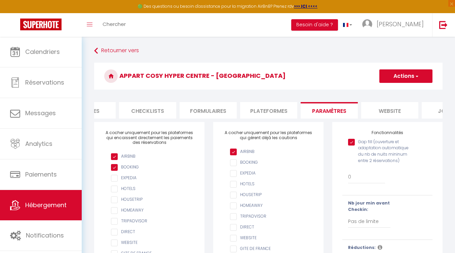
click at [411, 74] on button "Actions" at bounding box center [406, 75] width 53 height 13
click at [407, 90] on input "Enregistrer" at bounding box center [398, 91] width 25 height 7
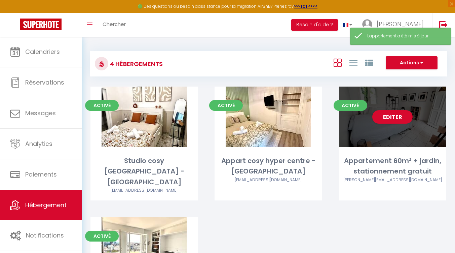
click at [416, 134] on div "Editer" at bounding box center [392, 116] width 107 height 61
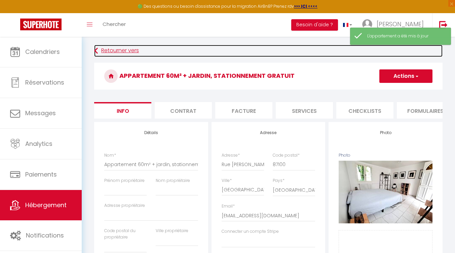
click at [110, 49] on link "Retourner vers" at bounding box center [268, 51] width 349 height 12
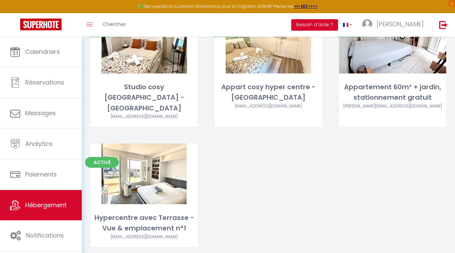
scroll to position [74, 0]
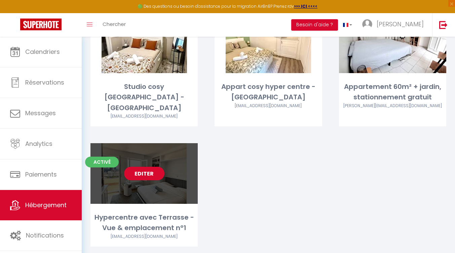
click at [163, 153] on div "Editer" at bounding box center [144, 173] width 107 height 61
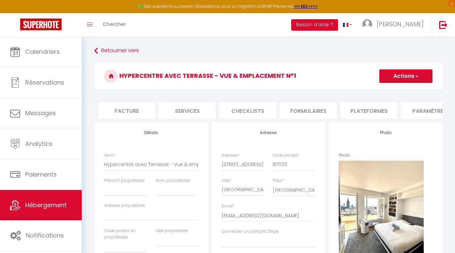
scroll to position [0, 118]
click at [423, 110] on li "Paramètres" at bounding box center [428, 110] width 57 height 16
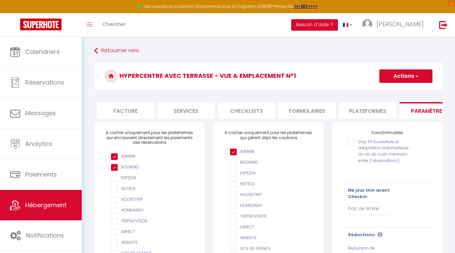
click at [387, 145] on input "Gap fill (ouverture et adaptation automatique du nb de nuits mininum entre 2 ré…" at bounding box center [379, 142] width 63 height 7
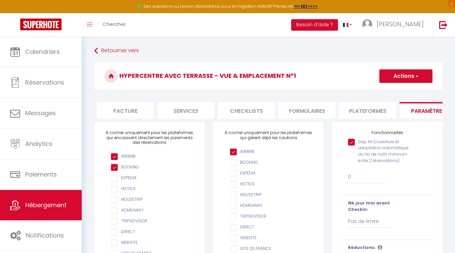
click at [412, 77] on button "Actions" at bounding box center [406, 75] width 53 height 13
click at [409, 89] on input "Enregistrer" at bounding box center [398, 91] width 25 height 7
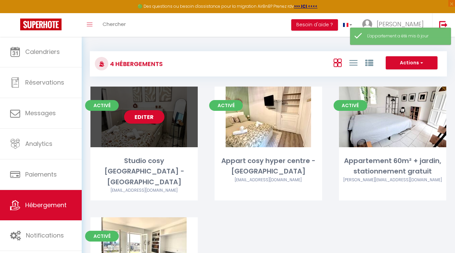
click at [152, 148] on div "Activé Editer Studio cosy Hyper Centre - Halles Centrales marcapparts87@gmail.c…" at bounding box center [144, 143] width 107 height 114
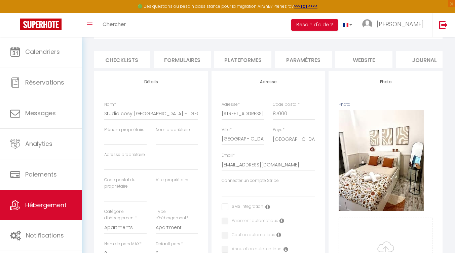
scroll to position [61, 0]
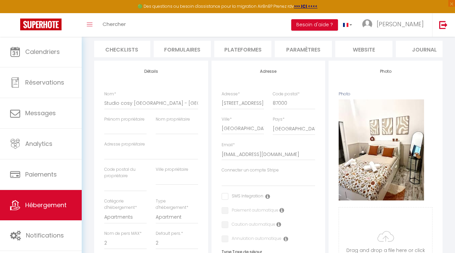
click at [250, 44] on li "Plateformes" at bounding box center [242, 49] width 57 height 16
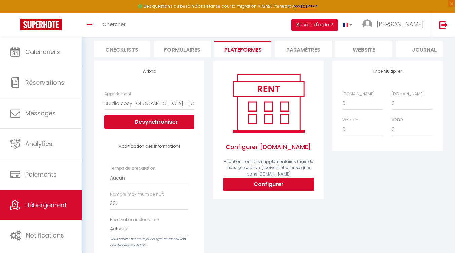
click at [356, 39] on form "Studio cosy Hyper Centre - Halles Centrales Actions Enregistrer Info Contrat Fa…" at bounding box center [268, 249] width 349 height 497
click at [361, 46] on li "website" at bounding box center [364, 49] width 57 height 16
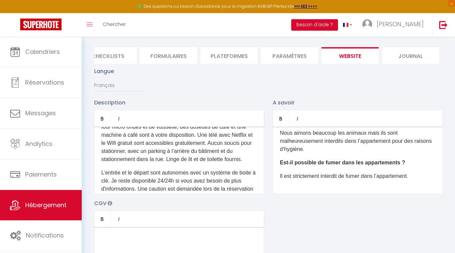
scroll to position [110, 0]
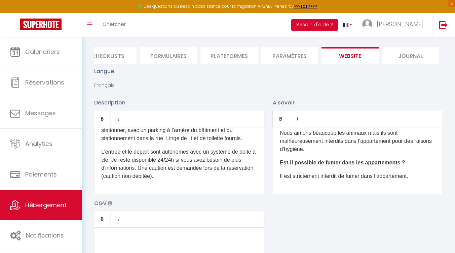
click at [218, 178] on p "L’entrée et le départ sont autonomes avec un système de boite à clé. Je reste d…" at bounding box center [179, 164] width 156 height 32
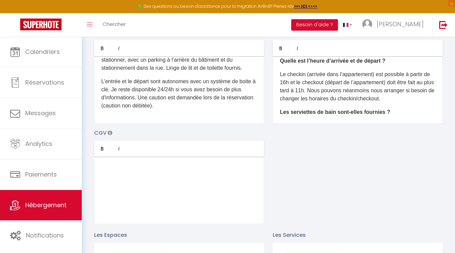
scroll to position [0, 0]
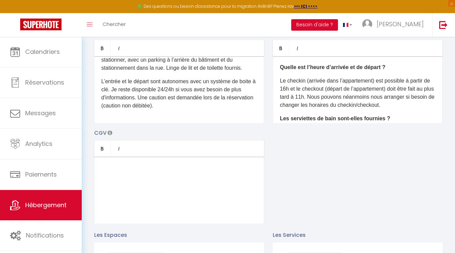
click at [319, 161] on div "Description Bold Italic Rich text editor D'un accès aisé depuis les autoroutes,…" at bounding box center [268, 126] width 357 height 196
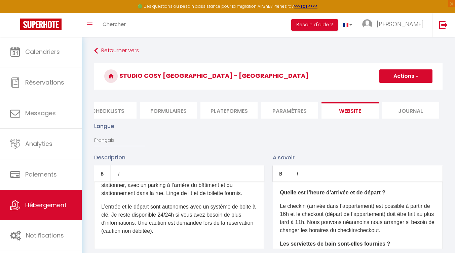
click at [421, 108] on li "Journal" at bounding box center [410, 110] width 57 height 16
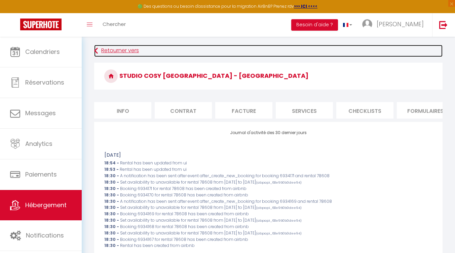
click at [110, 51] on link "Retourner vers" at bounding box center [268, 51] width 349 height 12
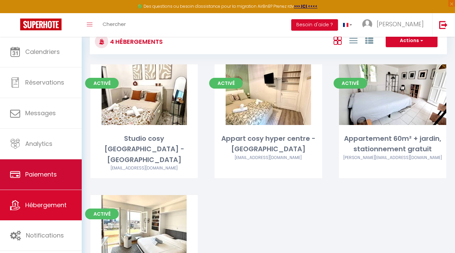
scroll to position [82, 0]
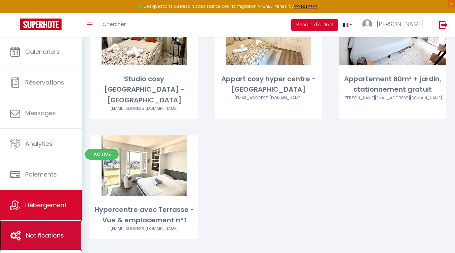
click at [39, 235] on span "Notifications" at bounding box center [45, 235] width 38 height 8
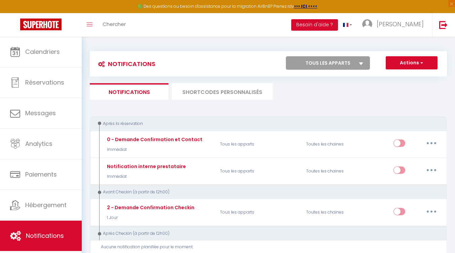
click at [272, 174] on p "Tous les apparts" at bounding box center [259, 171] width 86 height 20
click at [224, 91] on li "SHORTCODES PERSONNALISÉS" at bounding box center [222, 91] width 101 height 16
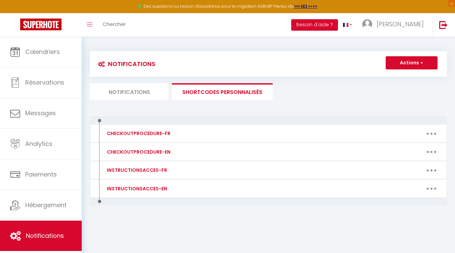
click at [315, 118] on div at bounding box center [268, 120] width 357 height 8
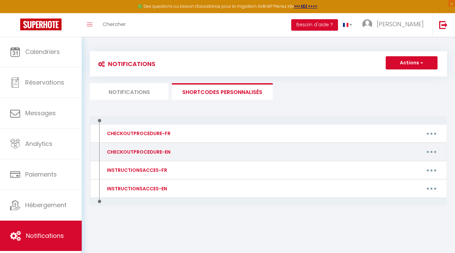
click at [313, 150] on div "Editer Supprimer" at bounding box center [316, 151] width 258 height 11
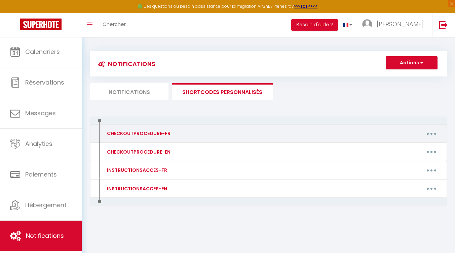
click at [437, 130] on button "button" at bounding box center [431, 133] width 19 height 11
click at [155, 138] on div "CHECKOUTPROCEDURE-FR" at bounding box center [144, 133] width 86 height 11
click at [435, 134] on button "button" at bounding box center [431, 133] width 19 height 11
click at [400, 150] on link "Editer" at bounding box center [414, 148] width 50 height 11
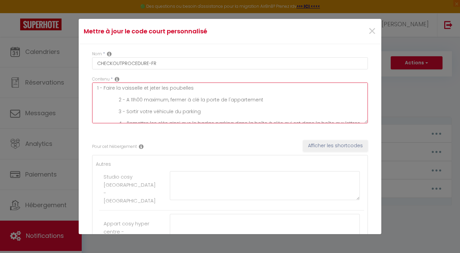
click at [206, 111] on textarea "1 - Faire la vaisselle et jeter les poubelles 2 - A 11h00 maximum, fermer à clé…" at bounding box center [230, 102] width 276 height 41
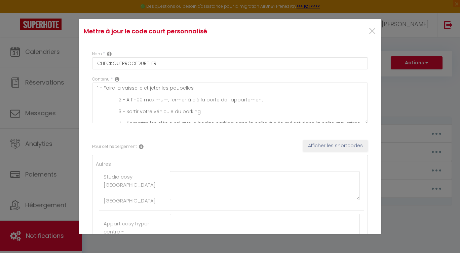
click at [208, 160] on div "Autres Studio cosy Hyper Centre - Halles Centrales Appart cosy hyper centre - H…" at bounding box center [230, 251] width 276 height 193
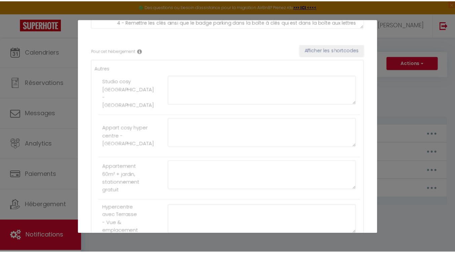
scroll to position [165, 0]
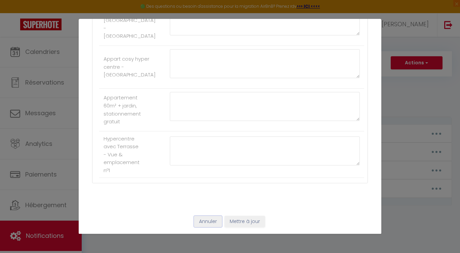
click at [205, 219] on button "Annuler" at bounding box center [208, 221] width 28 height 11
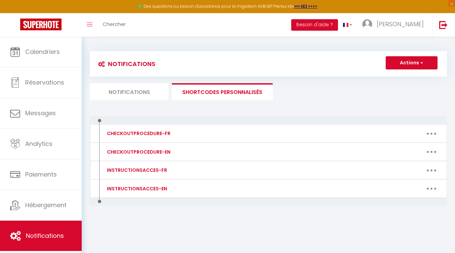
click at [140, 93] on li "Notifications" at bounding box center [129, 91] width 79 height 16
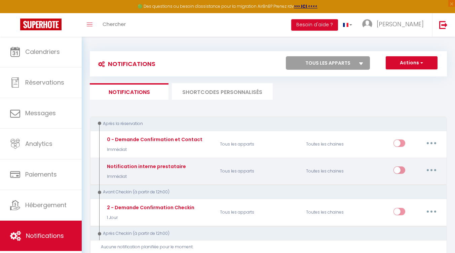
scroll to position [2, 0]
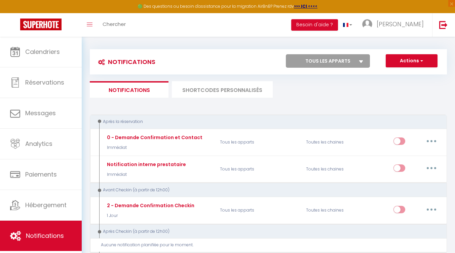
click at [263, 126] on div "Après la réservation" at bounding box center [268, 121] width 357 height 14
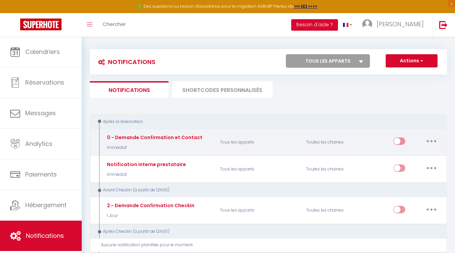
click at [428, 143] on button "button" at bounding box center [431, 141] width 19 height 11
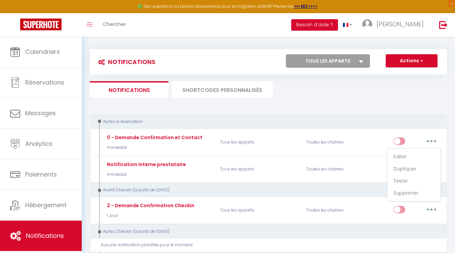
click at [306, 122] on div "Après la réservation" at bounding box center [265, 121] width 338 height 6
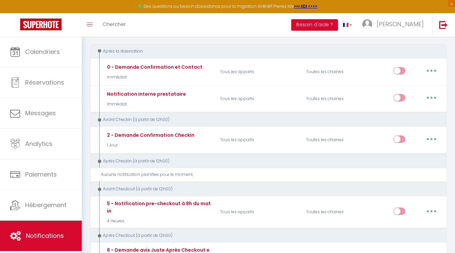
scroll to position [64, 0]
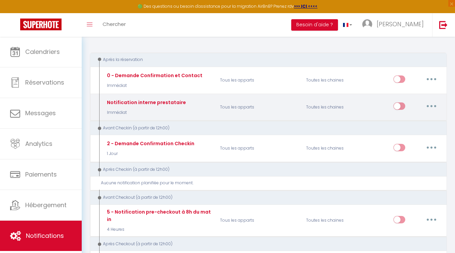
click at [433, 105] on button "button" at bounding box center [431, 106] width 19 height 11
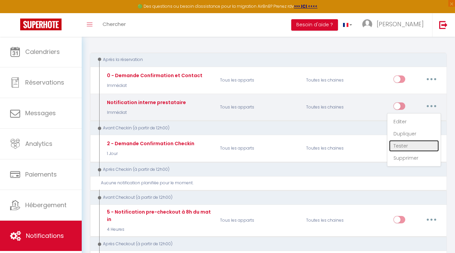
click at [416, 144] on link "Tester" at bounding box center [414, 145] width 50 height 11
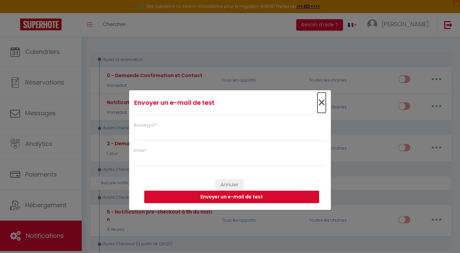
click at [321, 101] on span "×" at bounding box center [322, 103] width 8 height 20
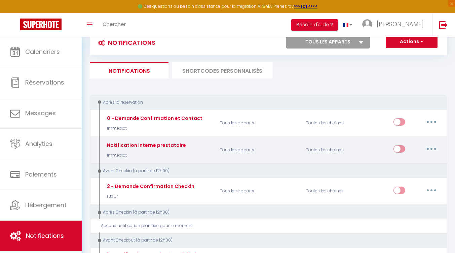
scroll to position [21, 0]
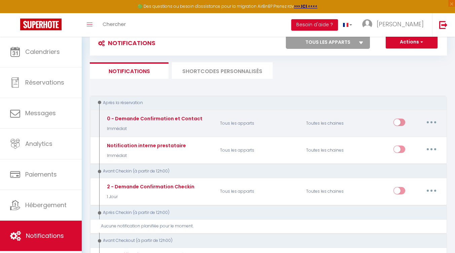
click at [432, 116] on div "Editer Dupliquer Tester Supprimer" at bounding box center [417, 123] width 47 height 20
click at [432, 121] on icon "button" at bounding box center [432, 122] width 2 height 2
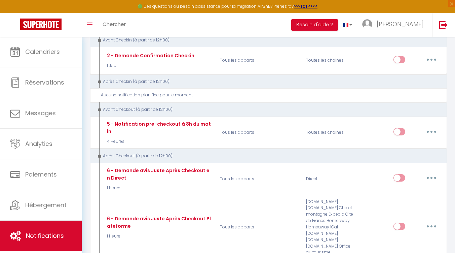
scroll to position [0, 0]
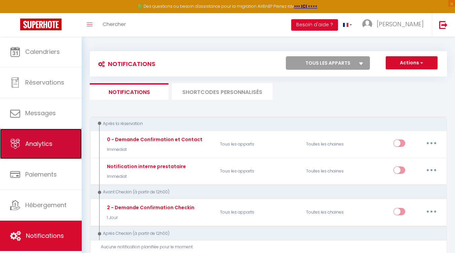
click at [56, 143] on link "Analytics" at bounding box center [41, 144] width 82 height 30
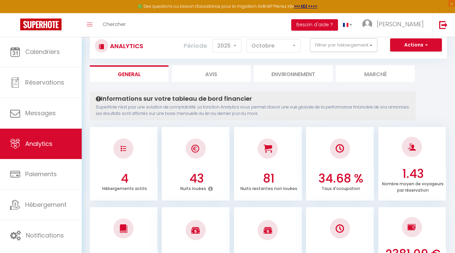
scroll to position [18, 0]
click at [355, 39] on button "Filtrer par hébergement" at bounding box center [343, 44] width 67 height 13
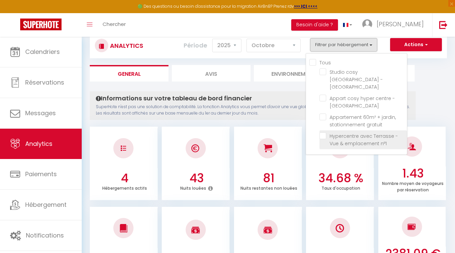
click at [363, 132] on label "Hypercentre avec Terrasse - Vue & emplacement nº1" at bounding box center [364, 139] width 76 height 15
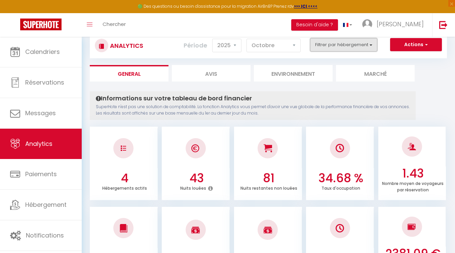
click at [373, 47] on button "Filtrer par hébergement" at bounding box center [343, 44] width 67 height 13
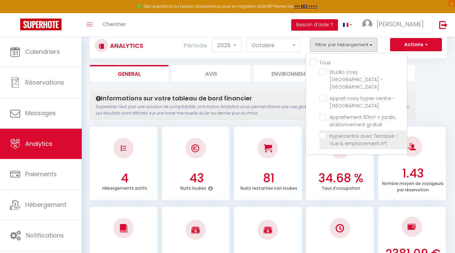
click at [324, 132] on nº1 "checkbox" at bounding box center [364, 135] width 88 height 7
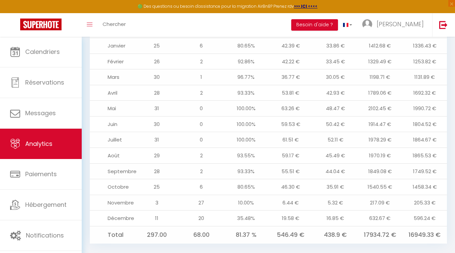
scroll to position [719, 0]
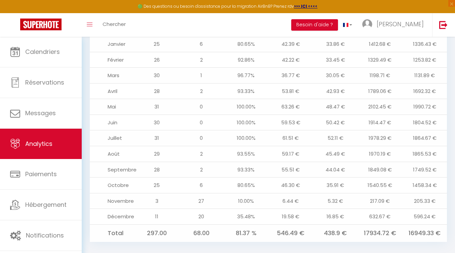
click at [242, 224] on td "81.37 %" at bounding box center [246, 232] width 45 height 17
click at [253, 52] on td "92.86%" at bounding box center [246, 60] width 45 height 16
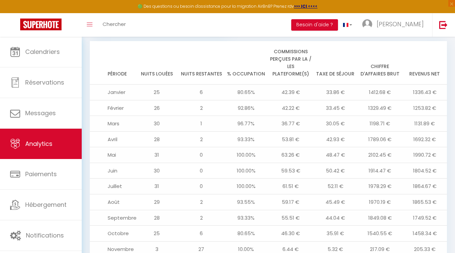
scroll to position [672, 0]
click at [241, 83] on td "80.65%" at bounding box center [246, 91] width 45 height 16
click at [246, 83] on td "80.65%" at bounding box center [246, 91] width 45 height 16
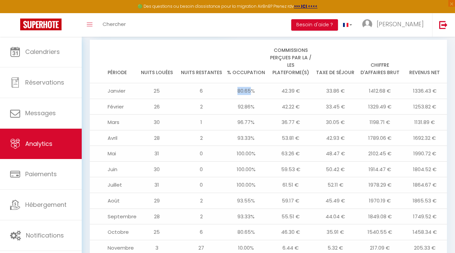
click at [246, 83] on td "80.65%" at bounding box center [246, 91] width 45 height 16
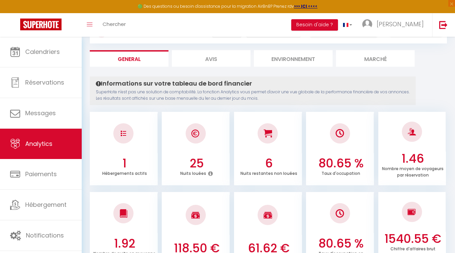
scroll to position [0, 0]
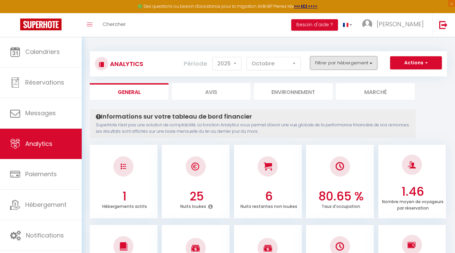
click at [363, 64] on button "Filtrer par hébergement" at bounding box center [343, 62] width 67 height 13
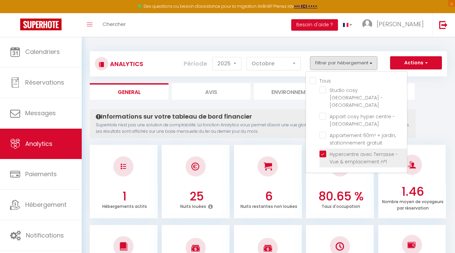
click at [333, 150] on nº1 "checkbox" at bounding box center [364, 153] width 88 height 7
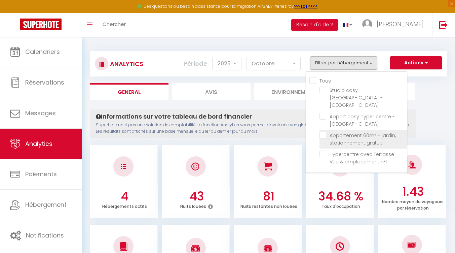
click at [362, 132] on gratuit "checkbox" at bounding box center [364, 135] width 88 height 7
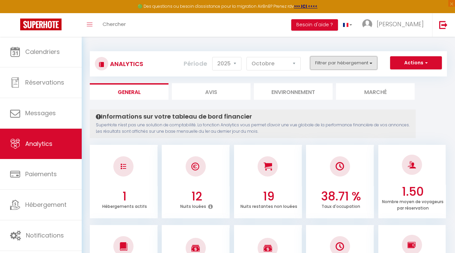
click at [342, 68] on button "Filtrer par hébergement" at bounding box center [343, 62] width 67 height 13
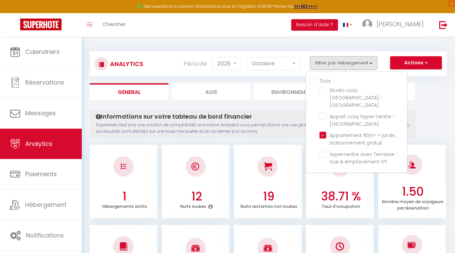
click at [315, 80] on input "Tous" at bounding box center [359, 80] width 98 height 7
click at [442, 96] on ul "General Avis Environnement Marché" at bounding box center [268, 91] width 357 height 16
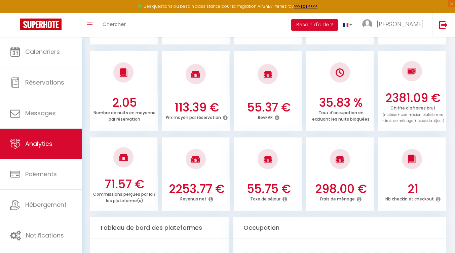
scroll to position [173, 0]
click at [196, 160] on img at bounding box center [196, 159] width 8 height 8
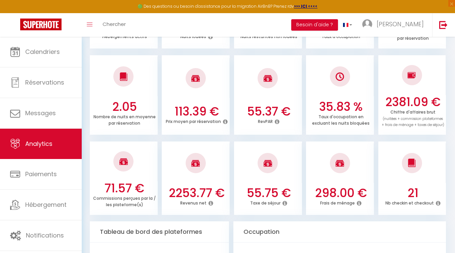
click at [211, 203] on icon at bounding box center [211, 202] width 5 height 5
click at [210, 203] on icon at bounding box center [211, 202] width 5 height 5
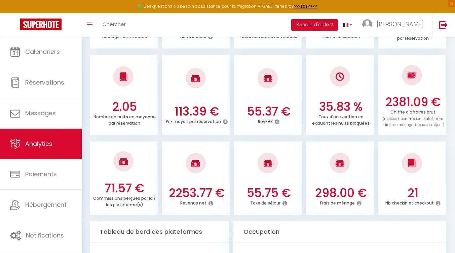
click at [210, 203] on icon at bounding box center [211, 202] width 5 height 5
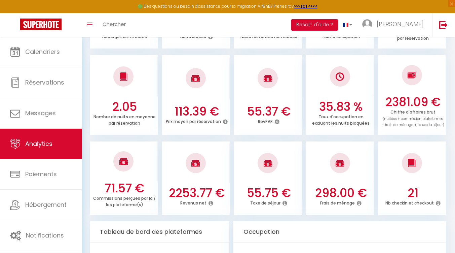
click at [210, 203] on icon at bounding box center [211, 202] width 5 height 5
click at [210, 205] on icon at bounding box center [211, 202] width 5 height 5
click at [208, 204] on div "Revenus net" at bounding box center [196, 203] width 63 height 6
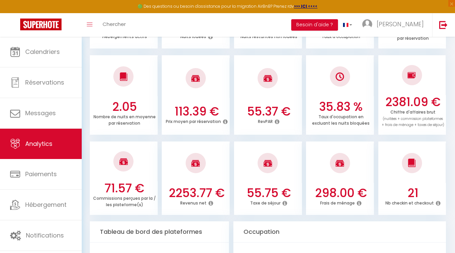
click at [211, 202] on icon at bounding box center [211, 202] width 5 height 5
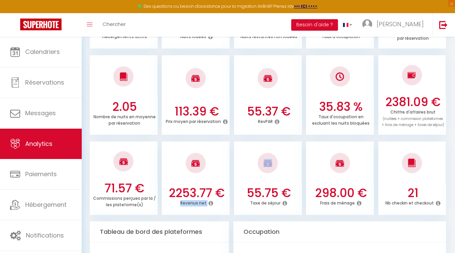
click at [211, 202] on icon at bounding box center [211, 202] width 5 height 5
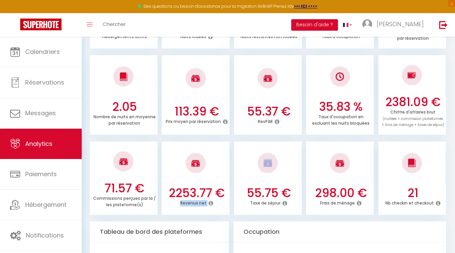
click at [220, 203] on div "Revenus net" at bounding box center [196, 203] width 63 height 6
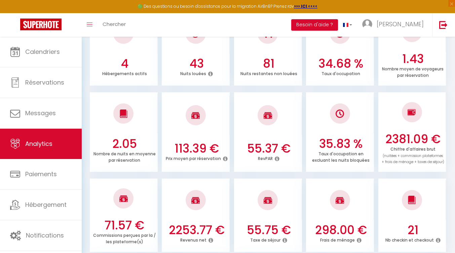
scroll to position [0, 0]
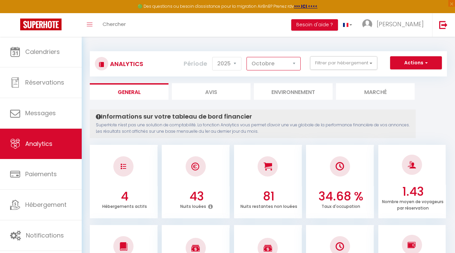
click at [281, 66] on select "Janvier Février Mars Avril Mai Juin Juillet Août Septembre Octobre Novembre Déc…" at bounding box center [274, 63] width 54 height 13
click at [247, 57] on select "Janvier Février Mars Avril Mai Juin Juillet Août Septembre Octobre Novembre Déc…" at bounding box center [274, 63] width 54 height 13
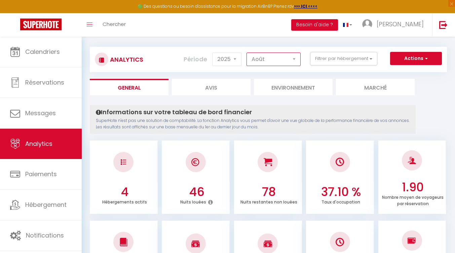
scroll to position [4, 0]
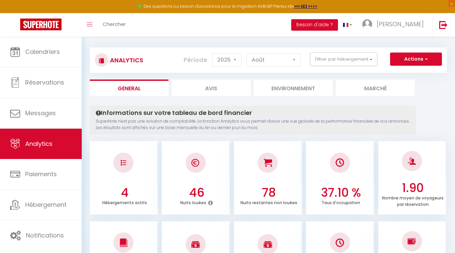
click at [287, 50] on div "Analytics Actions Génération SuperConciergerie Génération SuperAnalyzer Générat…" at bounding box center [268, 59] width 357 height 25
click at [283, 59] on select "Janvier Février Mars Avril Mai Juin Juillet Août Septembre Octobre Novembre Déc…" at bounding box center [274, 59] width 54 height 13
click at [247, 53] on select "Janvier Février Mars Avril Mai Juin Juillet Août Septembre Octobre Novembre Déc…" at bounding box center [274, 59] width 54 height 13
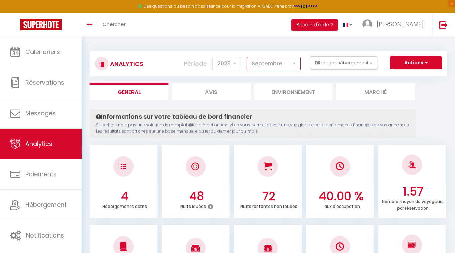
scroll to position [1, 0]
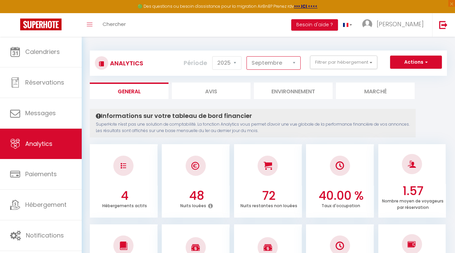
click at [267, 69] on select "Janvier Février Mars Avril Mai Juin Juillet Août Septembre Octobre Novembre Déc…" at bounding box center [274, 62] width 54 height 13
click at [247, 56] on select "Janvier Février Mars Avril Mai Juin Juillet Août Septembre Octobre Novembre Déc…" at bounding box center [274, 62] width 54 height 13
click at [285, 66] on select "Janvier Février Mars Avril Mai Juin Juillet Août Septembre Octobre Novembre Déc…" at bounding box center [274, 62] width 54 height 13
click at [247, 56] on select "Janvier Février Mars Avril Mai Juin Juillet Août Septembre Octobre Novembre Déc…" at bounding box center [274, 62] width 54 height 13
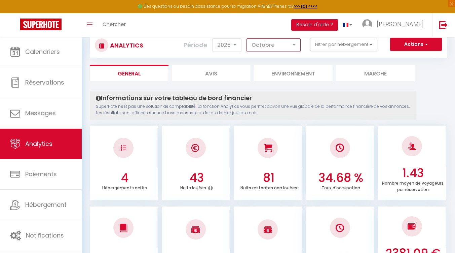
scroll to position [19, 0]
click at [213, 73] on li "Avis" at bounding box center [211, 72] width 79 height 16
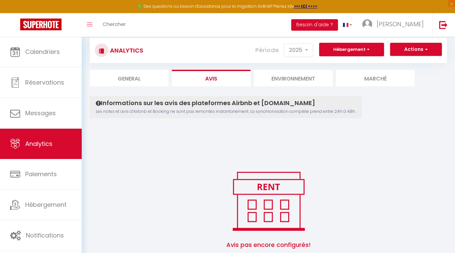
scroll to position [43, 0]
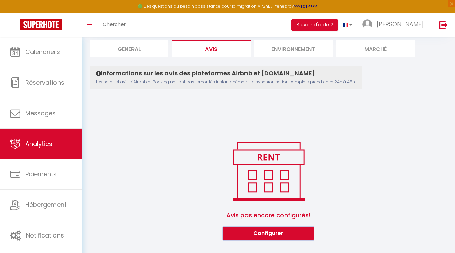
click at [246, 228] on button "Configurer" at bounding box center [268, 233] width 91 height 13
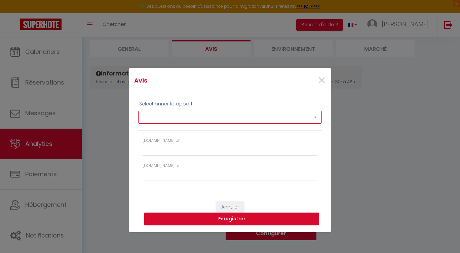
click at [231, 118] on select "Studio cosy Hyper Centre - Halles Centrales Appart cosy hyper centre - Halles C…" at bounding box center [230, 117] width 184 height 13
click at [138, 111] on select "Studio cosy Hyper Centre - Halles Centrales Appart cosy hyper centre - Halles C…" at bounding box center [230, 117] width 184 height 13
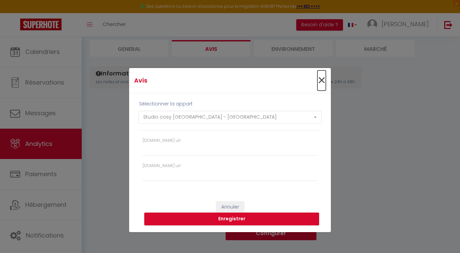
click at [322, 81] on span "×" at bounding box center [322, 80] width 8 height 20
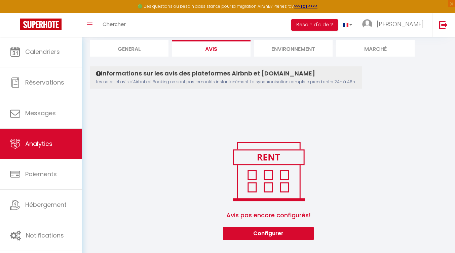
click at [379, 43] on li "Marché" at bounding box center [375, 48] width 79 height 16
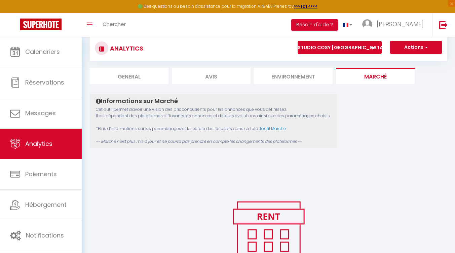
scroll to position [15, 0]
click at [226, 73] on li "Avis" at bounding box center [211, 76] width 79 height 16
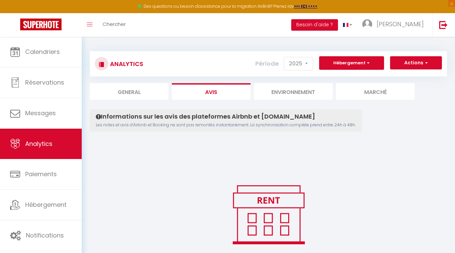
scroll to position [43, 0]
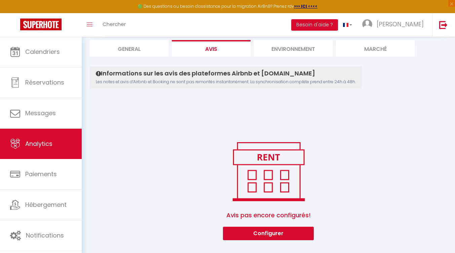
click at [309, 49] on li "Environnement" at bounding box center [293, 48] width 79 height 16
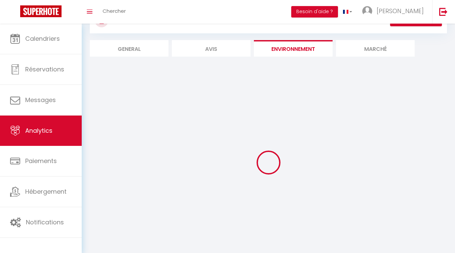
scroll to position [43, 0]
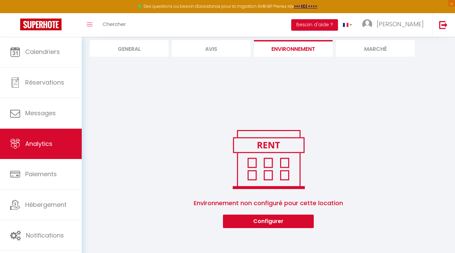
click at [233, 56] on li "Avis" at bounding box center [211, 48] width 79 height 16
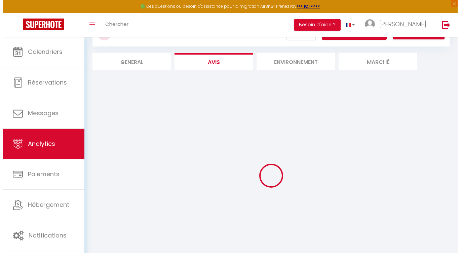
scroll to position [43, 0]
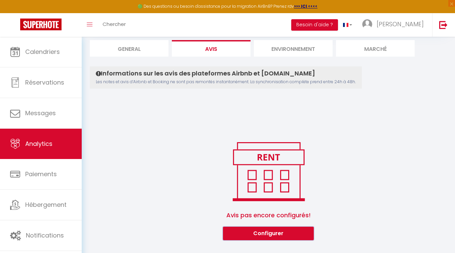
click at [261, 232] on button "Configurer" at bounding box center [268, 233] width 91 height 13
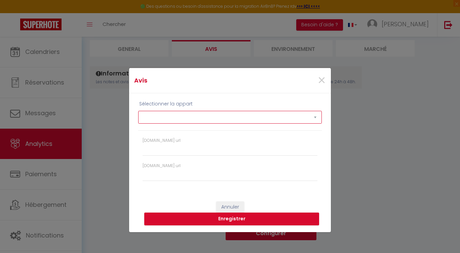
click at [224, 124] on select "Studio cosy Hyper Centre - Halles Centrales Appart cosy hyper centre - Halles C…" at bounding box center [230, 117] width 184 height 13
click at [138, 111] on select "Studio cosy Hyper Centre - Halles Centrales Appart cosy hyper centre - Halles C…" at bounding box center [230, 117] width 184 height 13
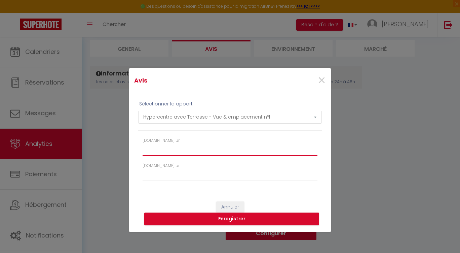
click at [214, 147] on input "Booking.com url" at bounding box center [230, 150] width 175 height 12
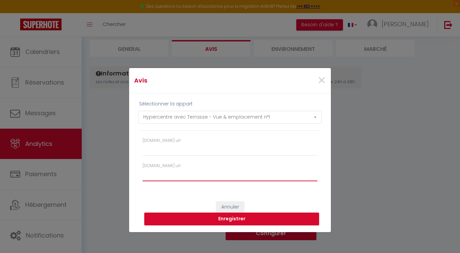
click at [200, 173] on input "Airbnb.com url" at bounding box center [230, 175] width 175 height 12
paste input "https://www.airbnb.fr/rooms/927904212452957265?guests=1&adults=1&s=67&unique_sh…"
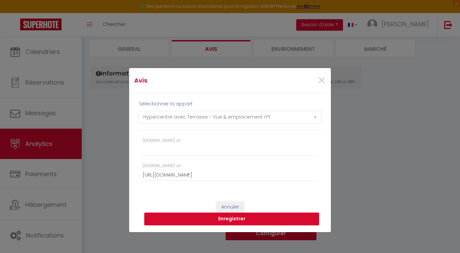
scroll to position [0, 0]
click at [240, 218] on button "Enregistrer" at bounding box center [231, 218] width 175 height 13
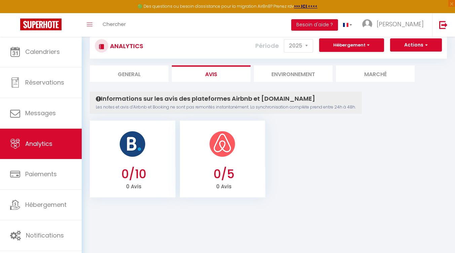
scroll to position [37, 0]
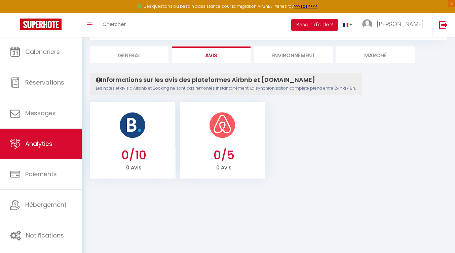
click at [118, 57] on li "General" at bounding box center [129, 54] width 79 height 16
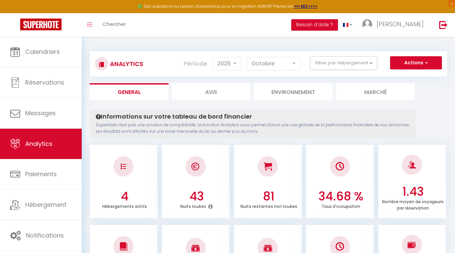
click at [216, 96] on li "Avis" at bounding box center [211, 91] width 79 height 16
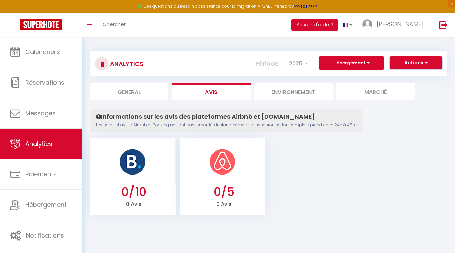
click at [440, 58] on button "Actions" at bounding box center [416, 62] width 52 height 13
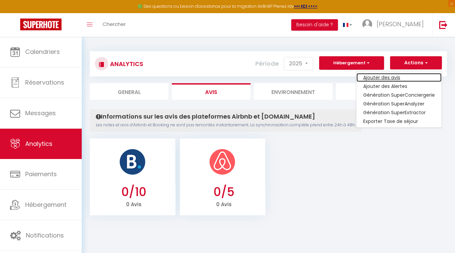
click at [411, 79] on link "Ajouter des avis" at bounding box center [399, 77] width 85 height 9
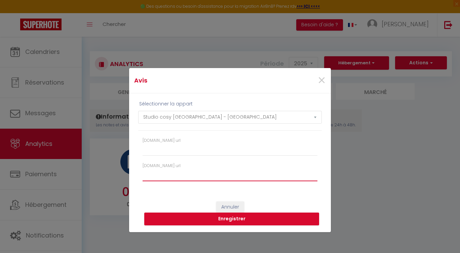
click at [200, 177] on input "Airbnb.com url" at bounding box center [230, 175] width 175 height 12
paste input "https://www.airbnb.fr/rooms/927904212452957265?guests=1&adults=1&s=67&unique_sh…"
click at [227, 177] on input "https://www.airbnb.fr/rooms/927904212452957265?guests=1&adults=1&s=67&unique_sh…" at bounding box center [230, 175] width 175 height 12
click at [259, 173] on input "https://www.airbnb.fr/rooms/927904212452957265?guests=1&adults=1&s=67&unique_sh…" at bounding box center [230, 175] width 175 height 12
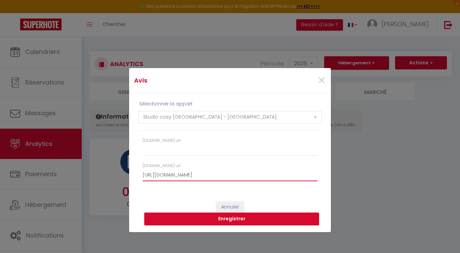
scroll to position [0, 147]
click at [144, 212] on button "Enregistrer" at bounding box center [231, 218] width 175 height 13
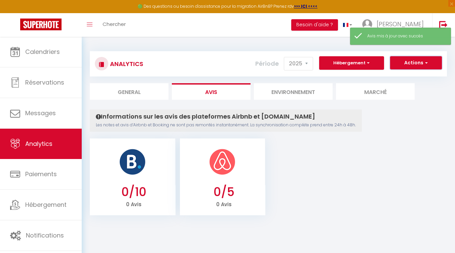
click at [408, 63] on button "Actions" at bounding box center [416, 62] width 52 height 13
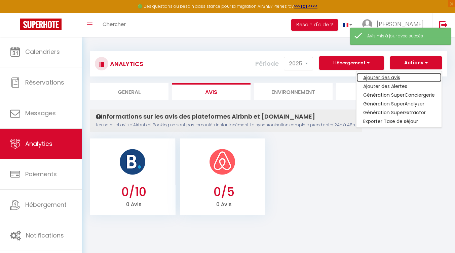
click at [390, 77] on link "Ajouter des avis" at bounding box center [399, 77] width 85 height 9
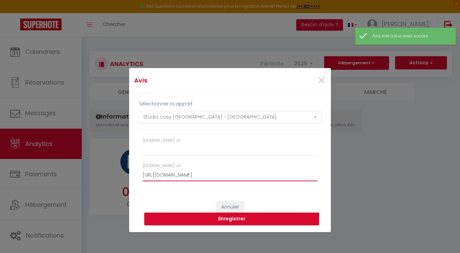
click at [194, 174] on input "https://www.airbnb.fr/rooms/927904212452957265?guests=1&adults=1&s=67&unique_sh…" at bounding box center [230, 175] width 175 height 12
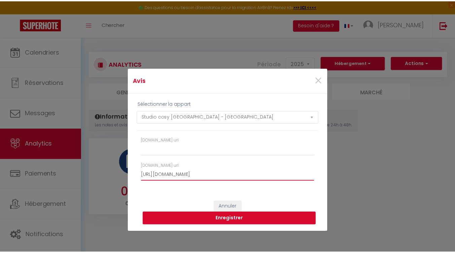
scroll to position [0, 0]
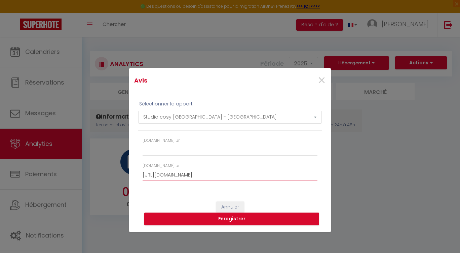
click at [144, 212] on button "Enregistrer" at bounding box center [231, 218] width 175 height 13
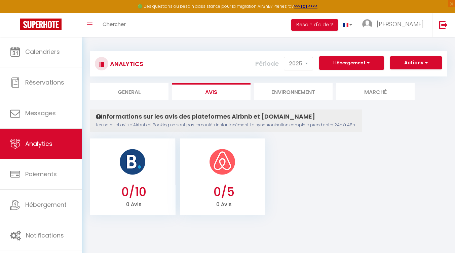
click at [215, 164] on img at bounding box center [222, 161] width 27 height 27
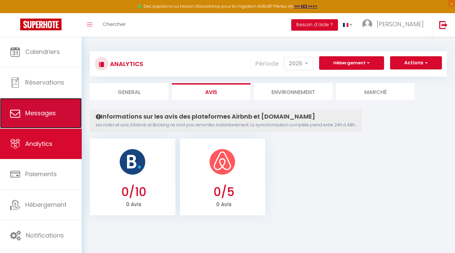
click at [53, 112] on span "Messages" at bounding box center [40, 113] width 31 height 8
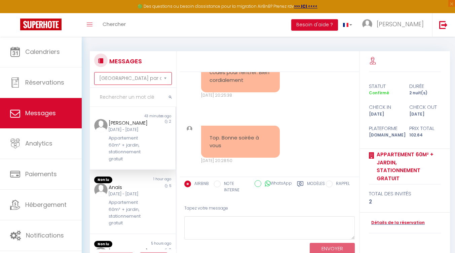
click at [147, 81] on select "Trier par date de réservation Trier par date de message" at bounding box center [133, 78] width 78 height 13
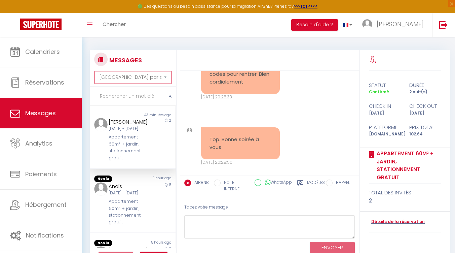
scroll to position [362, 0]
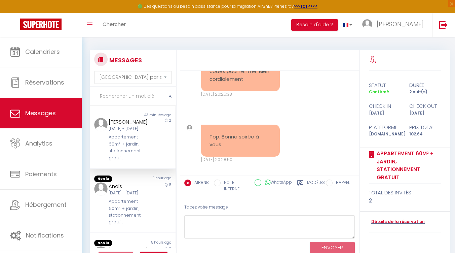
click at [202, 182] on label "AIRBNB" at bounding box center [200, 182] width 18 height 7
click at [191, 182] on input "AIRBNB" at bounding box center [187, 182] width 7 height 7
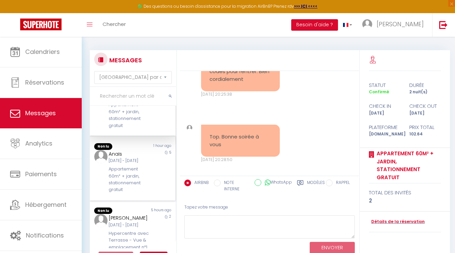
scroll to position [0, 0]
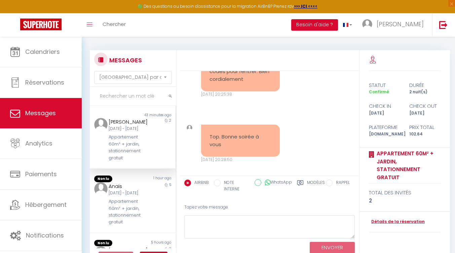
click at [315, 180] on label "Modèles" at bounding box center [316, 186] width 18 height 14
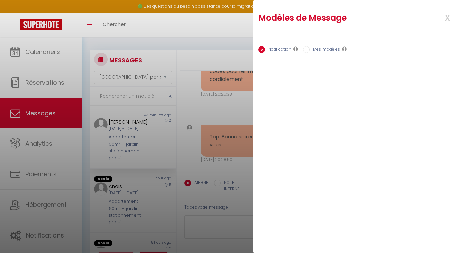
click at [316, 50] on label "Mes modèles" at bounding box center [325, 49] width 30 height 7
click at [310, 50] on input "Mes modèles" at bounding box center [306, 49] width 7 height 7
click at [316, 50] on label "Mes modèles" at bounding box center [325, 49] width 30 height 7
click at [310, 50] on input "Mes modèles" at bounding box center [306, 49] width 7 height 7
click at [285, 51] on label "Notification" at bounding box center [278, 49] width 26 height 7
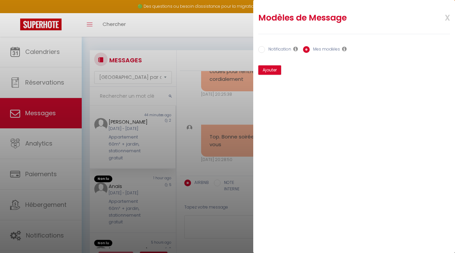
click at [265, 51] on input "Notification" at bounding box center [261, 49] width 7 height 7
click at [446, 17] on span "x" at bounding box center [439, 17] width 21 height 16
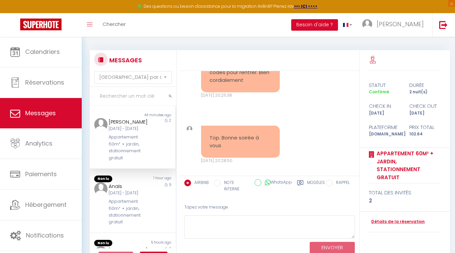
scroll to position [362, 0]
click at [134, 225] on div "Appartement 60m² + jardin, stationnement gratuit" at bounding box center [129, 212] width 41 height 28
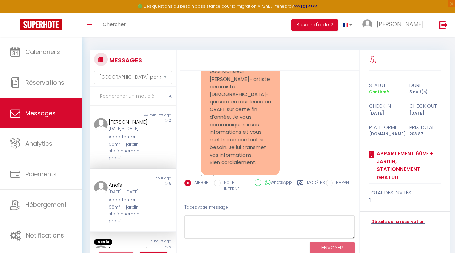
scroll to position [993, 0]
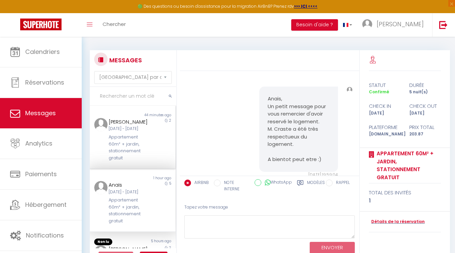
click at [133, 147] on div "Laurent Mouvielle Ven 24 Oct - Dim 26 Oct Appartement 60m² + jardin, stationnem…" at bounding box center [129, 139] width 50 height 43
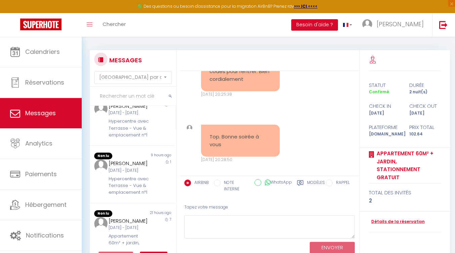
scroll to position [143, 0]
click at [128, 138] on div "Hypercentre avec Terrasse - Vue & emplacement nº1" at bounding box center [129, 127] width 41 height 21
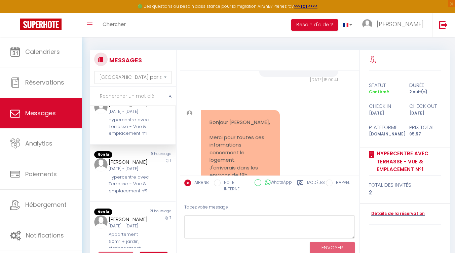
scroll to position [667, 0]
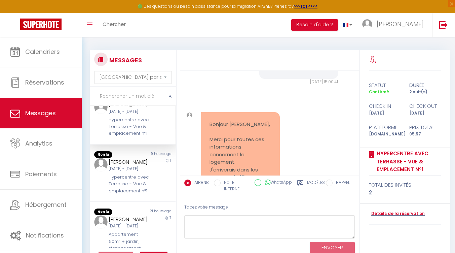
click at [253, 136] on pre "Bonjour Bruno, Merci pour toutes ces informations concernant le logement. J'arr…" at bounding box center [241, 161] width 62 height 83
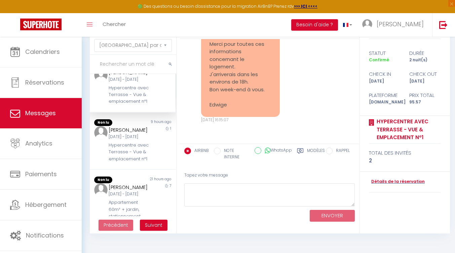
scroll to position [33, 0]
click at [278, 64] on div "Bonjour Bruno, Merci pour toutes ces informations concernant le logement. J'arr…" at bounding box center [241, 69] width 88 height 106
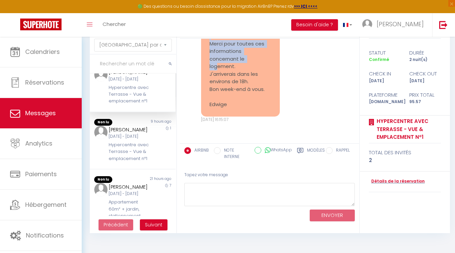
click at [278, 64] on div "Bonjour Bruno, Merci pour toutes ces informations concernant le logement. J'arr…" at bounding box center [241, 69] width 88 height 106
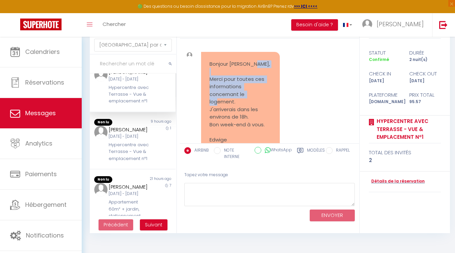
scroll to position [696, 0]
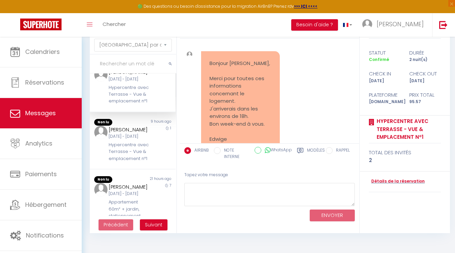
click at [222, 62] on pre "Bonjour Bruno, Merci pour toutes ces informations concernant le logement. J'arr…" at bounding box center [241, 101] width 62 height 83
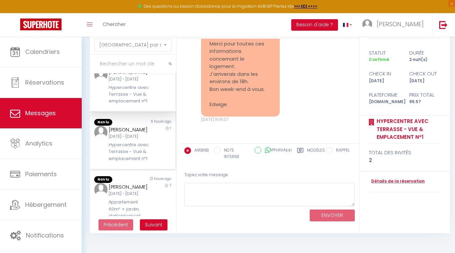
click at [106, 169] on div "Non lu 9 hours ago Arthur Jeu 09 Oct - Ven 10 Oct Hypercentre avec Terrasse - V…" at bounding box center [133, 140] width 86 height 57
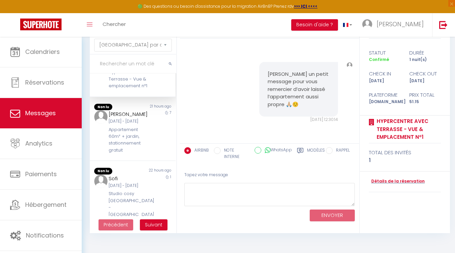
scroll to position [218, 0]
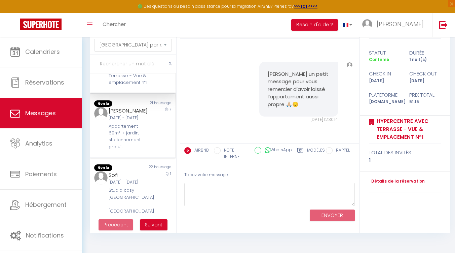
click at [146, 107] on div "21 hours ago" at bounding box center [154, 103] width 43 height 7
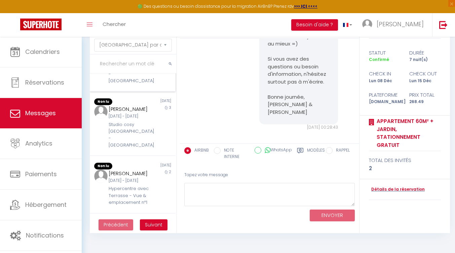
scroll to position [346, 0]
click at [128, 56] on div "Jeu 09 Oct - Ven 10 Oct" at bounding box center [129, 52] width 41 height 6
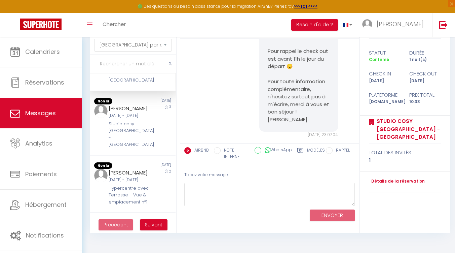
scroll to position [339, 0]
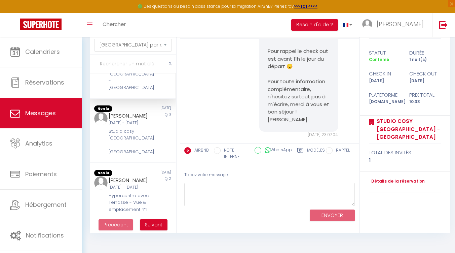
click at [228, 180] on div "Tapez votre message" at bounding box center [269, 175] width 171 height 16
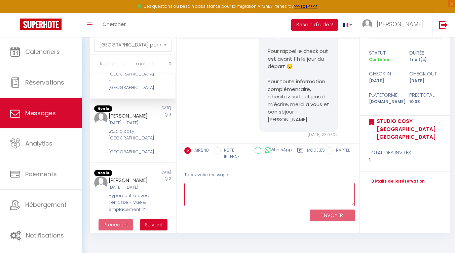
click at [222, 191] on textarea at bounding box center [269, 194] width 171 height 23
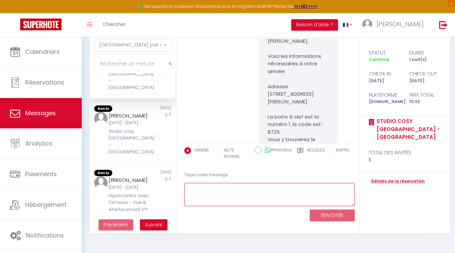
scroll to position [0, 0]
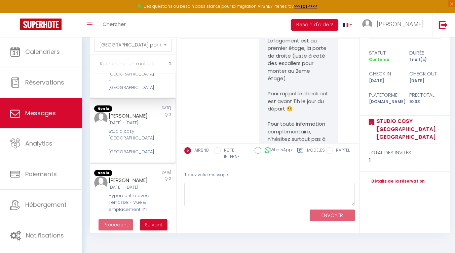
click at [112, 120] on div "[PERSON_NAME]" at bounding box center [129, 116] width 41 height 8
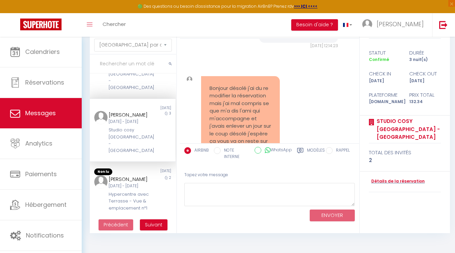
scroll to position [390, 0]
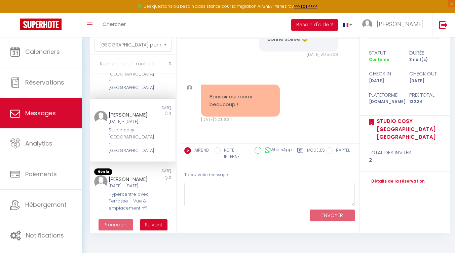
click at [250, 99] on pre "Bonsoir oui merci beaucoup !" at bounding box center [241, 100] width 62 height 15
click at [281, 99] on div "Bonsoir oui merci beaucoup ! Jeu 09 Oct. 2025 - 20:56:34" at bounding box center [241, 103] width 88 height 38
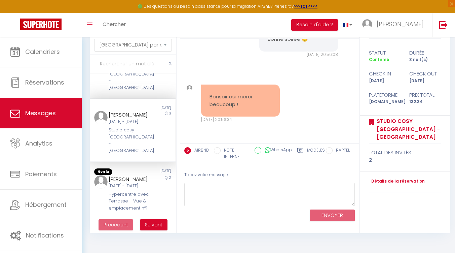
click at [248, 85] on div "Bonsoir oui merci beaucoup !" at bounding box center [240, 100] width 79 height 32
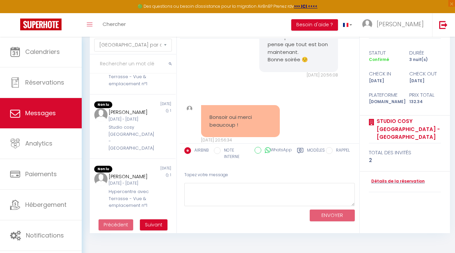
scroll to position [37, 0]
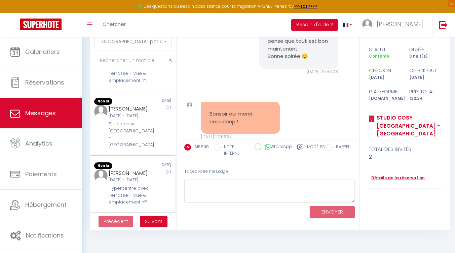
click at [128, 169] on div "[PERSON_NAME]" at bounding box center [129, 173] width 41 height 8
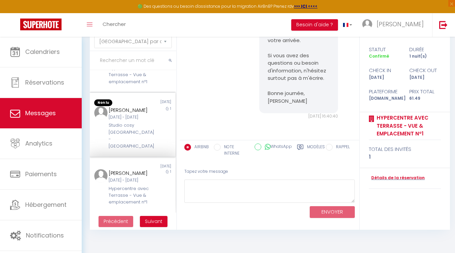
click at [128, 122] on div "Studio cosy [GEOGRAPHIC_DATA] - [GEOGRAPHIC_DATA]" at bounding box center [129, 136] width 41 height 28
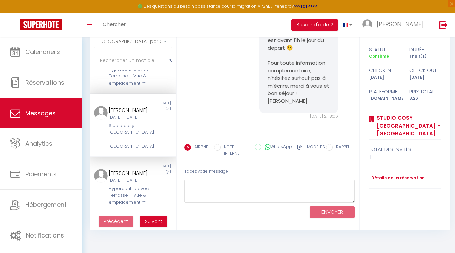
scroll to position [494, 0]
click at [136, 86] on div "Hypercentre avec Terrasse - Vue & emplacement nº1" at bounding box center [129, 76] width 41 height 21
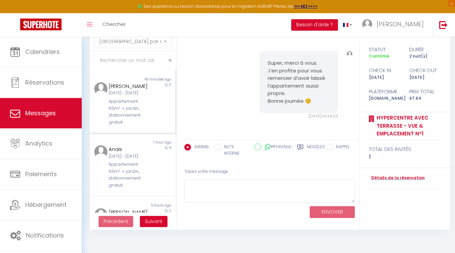
click at [130, 96] on div "Ven 24 Oct - Dim 26 Oct" at bounding box center [129, 93] width 41 height 6
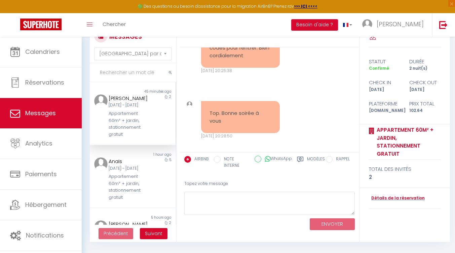
scroll to position [37, 0]
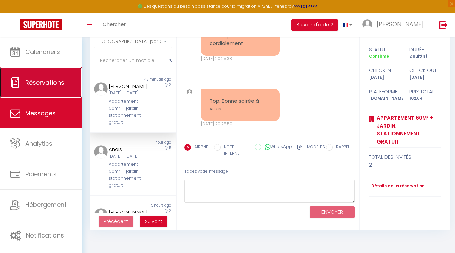
click at [61, 86] on span "Réservations" at bounding box center [44, 82] width 39 height 8
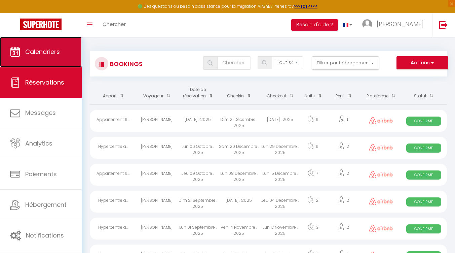
click at [51, 63] on link "Calendriers" at bounding box center [41, 52] width 82 height 30
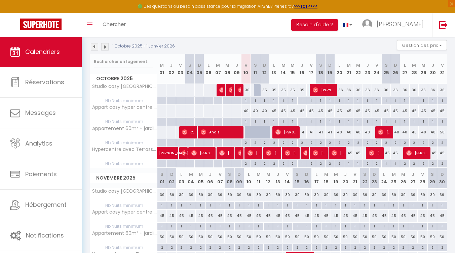
scroll to position [62, 0]
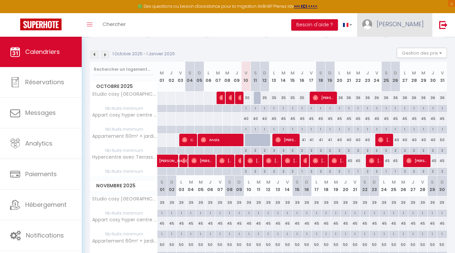
click at [413, 24] on span "[PERSON_NAME]" at bounding box center [400, 24] width 47 height 8
click at [405, 57] on link "Équipe" at bounding box center [406, 58] width 50 height 11
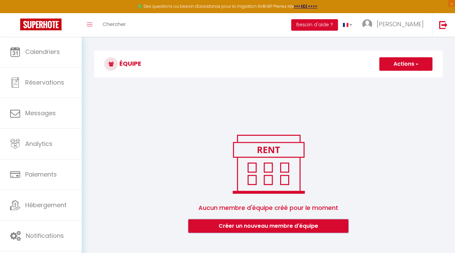
click at [305, 230] on button "Créer un nouveau membre d'équipe" at bounding box center [268, 225] width 160 height 13
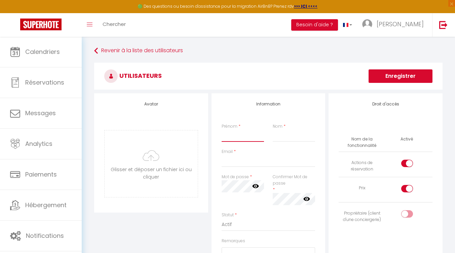
click at [240, 133] on input "Prénom" at bounding box center [243, 136] width 42 height 12
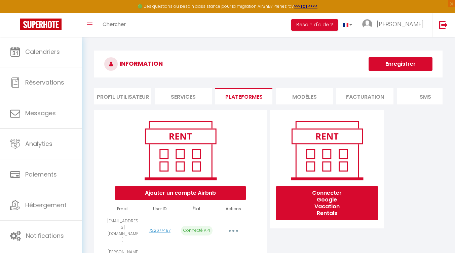
scroll to position [40, 0]
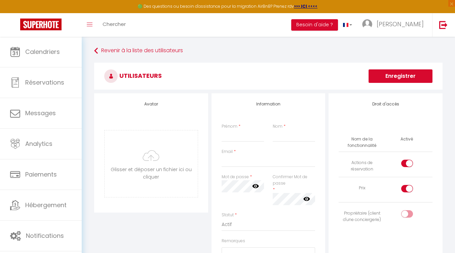
scroll to position [9, 0]
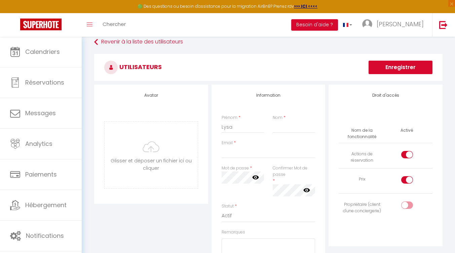
type input "Lysa"
type input "M"
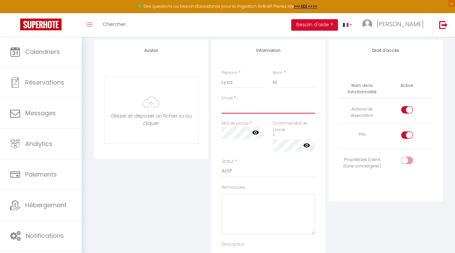
scroll to position [55, 0]
click at [255, 131] on icon at bounding box center [255, 130] width 7 height 7
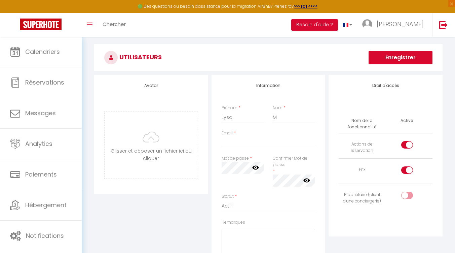
scroll to position [20, 0]
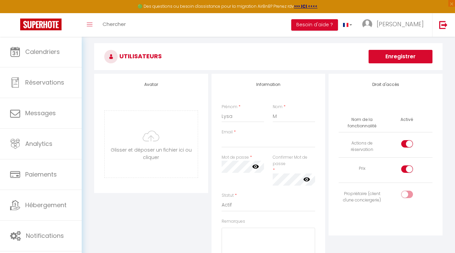
click at [404, 166] on div at bounding box center [408, 168] width 12 height 7
click at [407, 166] on input "checkbox" at bounding box center [413, 170] width 12 height 10
checkbox input "false"
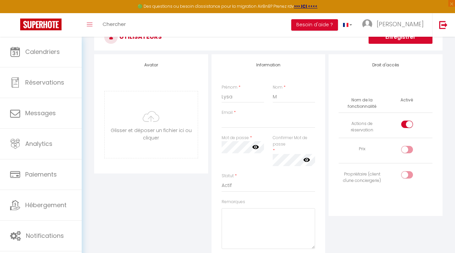
scroll to position [40, 0]
click at [239, 115] on input "Email" at bounding box center [269, 121] width 94 height 12
paste input "[EMAIL_ADDRESS][DOMAIN_NAME]"
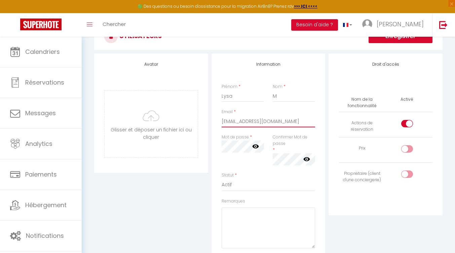
click at [228, 118] on input "[EMAIL_ADDRESS][DOMAIN_NAME]" at bounding box center [269, 121] width 94 height 12
type input "[EMAIL_ADDRESS][DOMAIN_NAME]"
click at [295, 95] on input "M" at bounding box center [294, 96] width 42 height 12
type input "Myscile"
click at [214, 159] on div "Information Prénom * Lysa Nom * Myscile Email * [EMAIL_ADDRESS][DOMAIN_NAME] Mo…" at bounding box center [269, 176] width 114 height 245
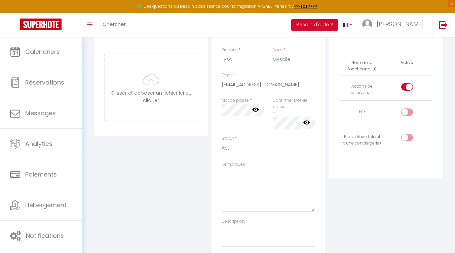
scroll to position [77, 0]
click at [271, 108] on div "Confirmer Mot de passe * false" at bounding box center [294, 116] width 51 height 38
click at [275, 108] on label "Confirmer Mot de passe" at bounding box center [294, 103] width 42 height 13
click at [276, 114] on div "Confirmer Mot de passe * false" at bounding box center [294, 112] width 42 height 31
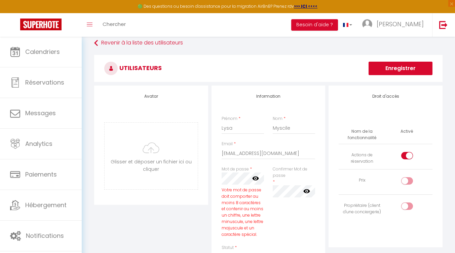
scroll to position [0, 7]
click at [257, 177] on icon at bounding box center [255, 178] width 7 height 4
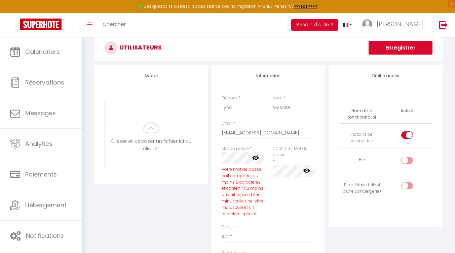
scroll to position [31, 0]
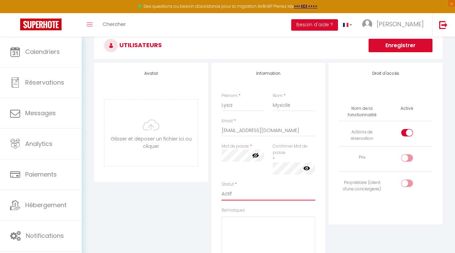
click at [254, 192] on select "Actif Inactif" at bounding box center [269, 193] width 94 height 13
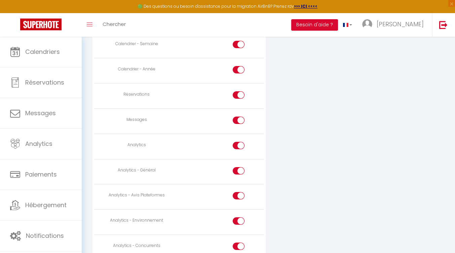
scroll to position [448, 0]
click at [239, 117] on input "checkbox" at bounding box center [245, 121] width 12 height 10
checkbox input "false"
click at [238, 149] on label at bounding box center [239, 146] width 12 height 10
click at [239, 149] on input "checkbox" at bounding box center [245, 146] width 12 height 10
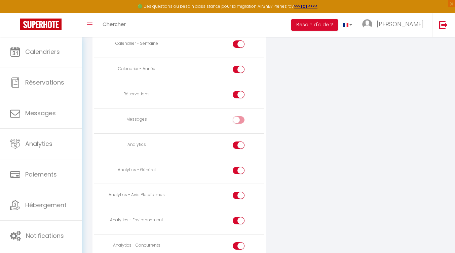
checkbox input "false"
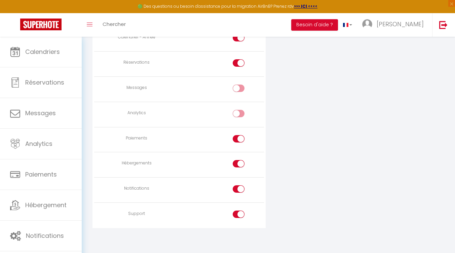
click at [236, 136] on div at bounding box center [239, 138] width 12 height 7
click at [239, 136] on input "checkbox" at bounding box center [245, 140] width 12 height 10
checkbox input "false"
click at [236, 164] on div at bounding box center [239, 163] width 12 height 7
click at [239, 164] on input "checkbox" at bounding box center [245, 165] width 12 height 10
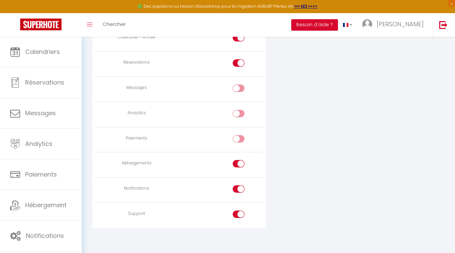
checkbox input "false"
click at [235, 190] on div at bounding box center [239, 188] width 12 height 7
click at [239, 190] on input "checkbox" at bounding box center [245, 190] width 12 height 10
checkbox input "false"
click at [236, 214] on div at bounding box center [239, 213] width 12 height 7
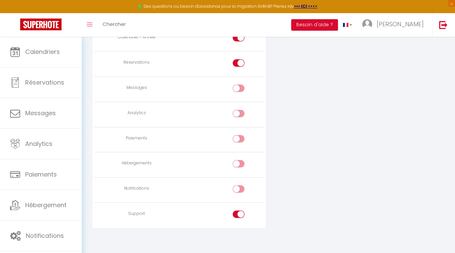
click at [239, 214] on input "checkbox" at bounding box center [245, 215] width 12 height 10
checkbox input "false"
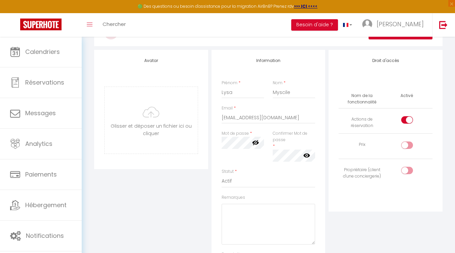
scroll to position [0, 0]
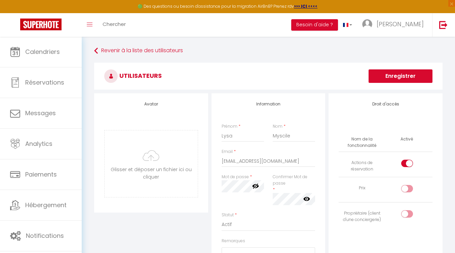
click at [394, 71] on button "Enregistrer" at bounding box center [401, 75] width 64 height 13
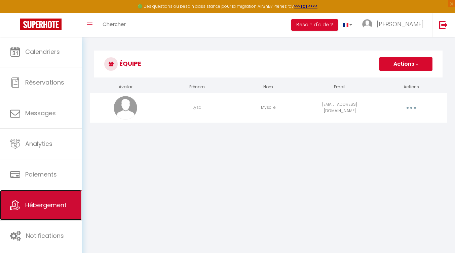
click at [55, 209] on span "Hébergement" at bounding box center [45, 205] width 41 height 8
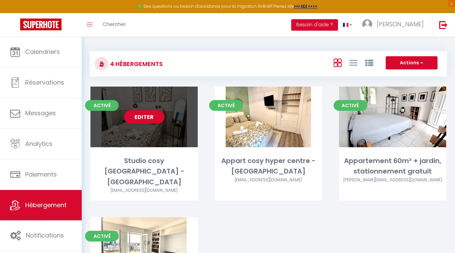
click at [179, 138] on div "Editer" at bounding box center [144, 116] width 107 height 61
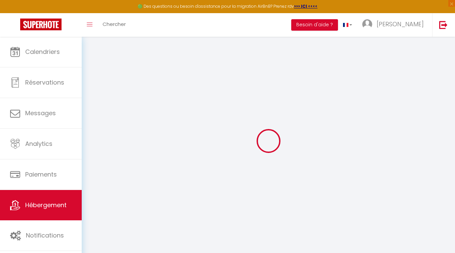
type input "Studio cosy [GEOGRAPHIC_DATA] - [GEOGRAPHIC_DATA]"
select select "2"
type input "39"
type input "20"
select select
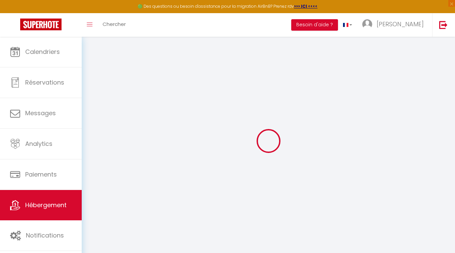
select select
type input "[STREET_ADDRESS][PERSON_NAME]"
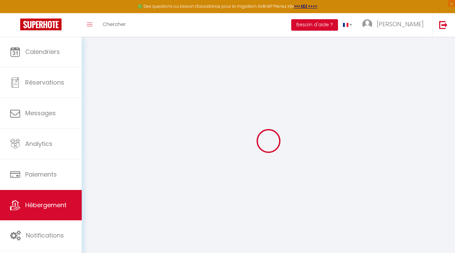
type input "87000"
type input "[GEOGRAPHIC_DATA]"
type input "[EMAIL_ADDRESS][DOMAIN_NAME]"
select select
checkbox input "false"
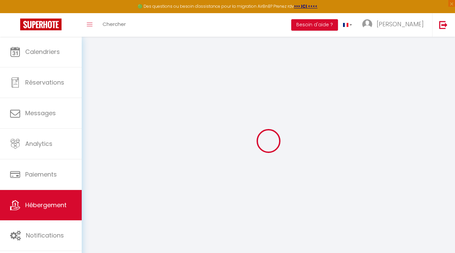
checkbox input "false"
type input "0"
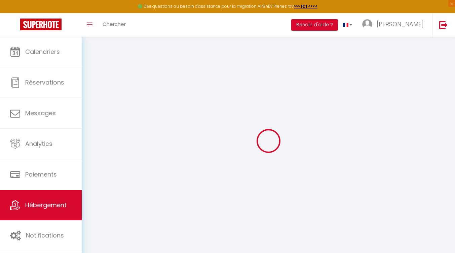
type input "0"
select select
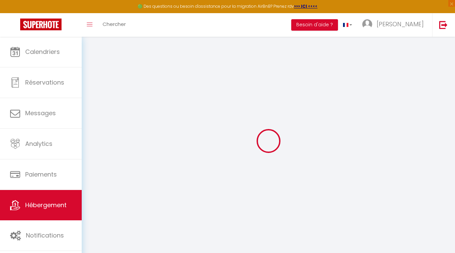
select select
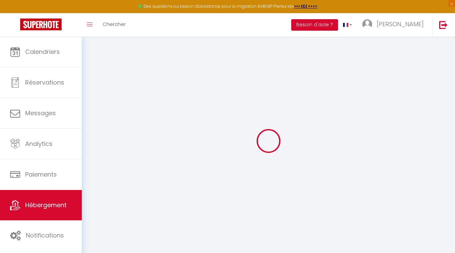
checkbox input "false"
select select
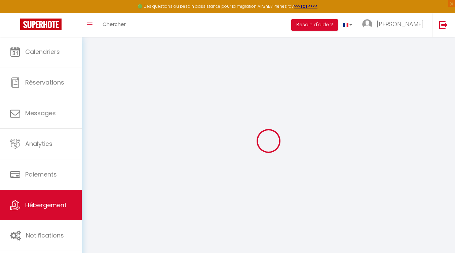
select select
checkbox input "false"
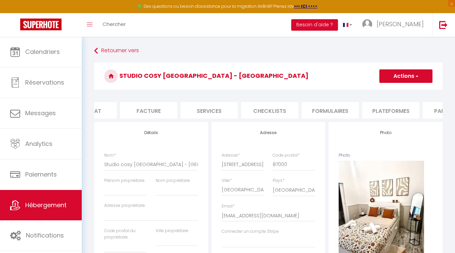
scroll to position [0, 95]
click at [212, 107] on li "Services" at bounding box center [209, 110] width 57 height 16
select select
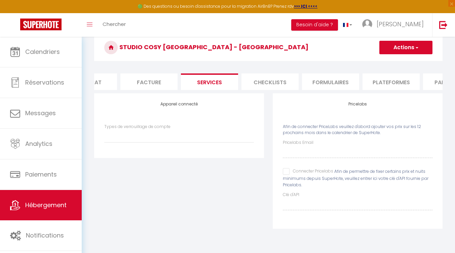
scroll to position [29, 0]
click at [155, 82] on li "Facture" at bounding box center [148, 81] width 57 height 16
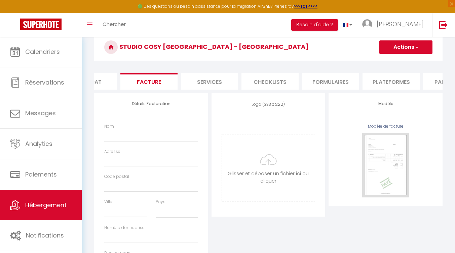
select select
click at [268, 78] on li "Checklists" at bounding box center [270, 81] width 57 height 16
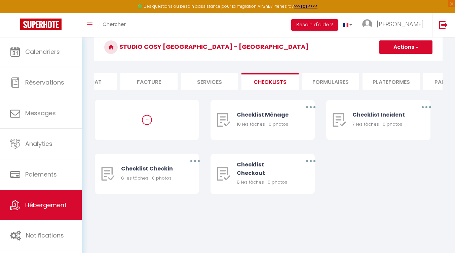
click at [403, 50] on button "Actions" at bounding box center [406, 46] width 53 height 13
click at [381, 173] on div "+ Checklist Ménage 10 les tâches | 0 photos Editer Dupliquer Supprimer Checklis…" at bounding box center [268, 154] width 347 height 108
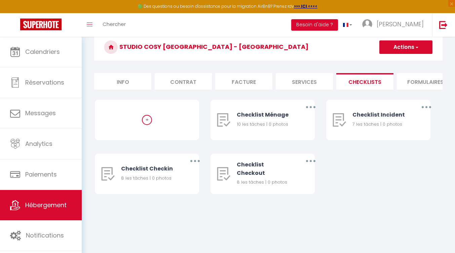
click at [109, 80] on li "Info" at bounding box center [122, 81] width 57 height 16
select select
checkbox input "false"
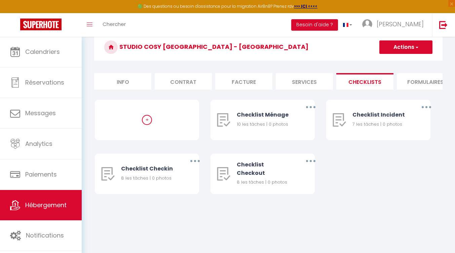
checkbox input "false"
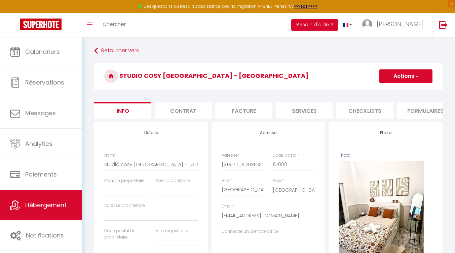
click at [294, 109] on li "Services" at bounding box center [304, 110] width 57 height 16
select select
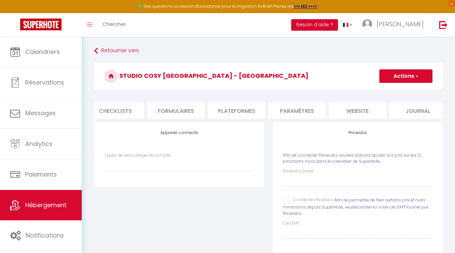
scroll to position [0, 250]
click at [301, 113] on li "Paramètres" at bounding box center [296, 110] width 57 height 16
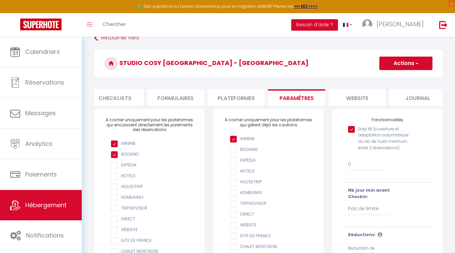
scroll to position [6, 0]
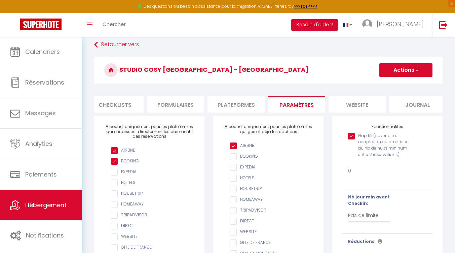
click at [243, 111] on li "Plateformes" at bounding box center [236, 104] width 57 height 16
select select
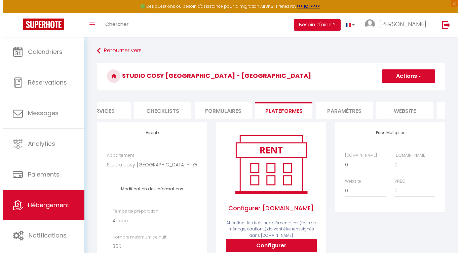
scroll to position [0, 194]
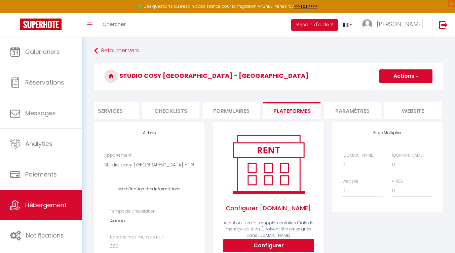
click at [177, 110] on li "Checklists" at bounding box center [170, 110] width 57 height 16
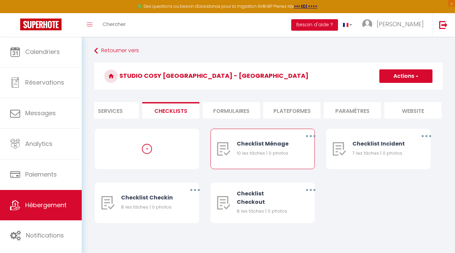
click at [309, 141] on button "button" at bounding box center [311, 136] width 19 height 11
click at [247, 154] on div "Checklist Ménage 10 les tâches | 0 photos" at bounding box center [265, 149] width 56 height 40
click at [313, 139] on button "button" at bounding box center [311, 136] width 19 height 11
click at [304, 152] on link "Editer" at bounding box center [294, 151] width 50 height 11
type input "Checklist Ménage"
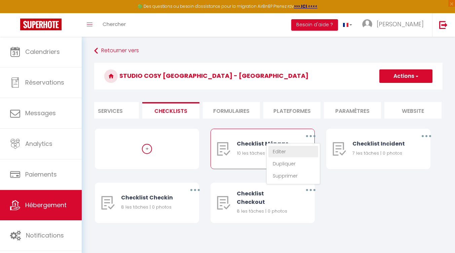
type input "Procédure à suivre à la fin du ménage"
select select "1"
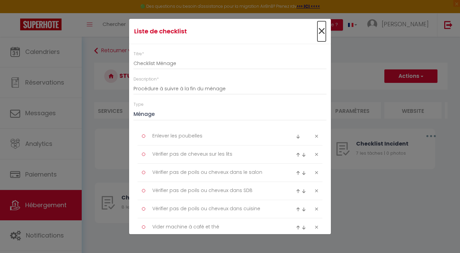
click at [318, 31] on span "×" at bounding box center [322, 31] width 8 height 20
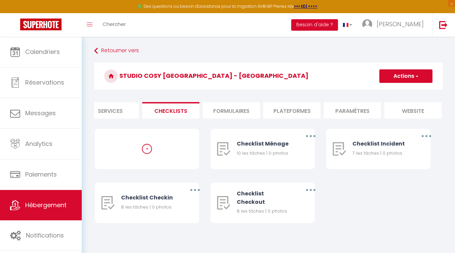
click at [396, 73] on button "Actions" at bounding box center [406, 75] width 53 height 13
click at [351, 212] on div "+ Checklist Ménage 10 les tâches | 0 photos Editer Dupliquer Supprimer Checklis…" at bounding box center [268, 183] width 347 height 108
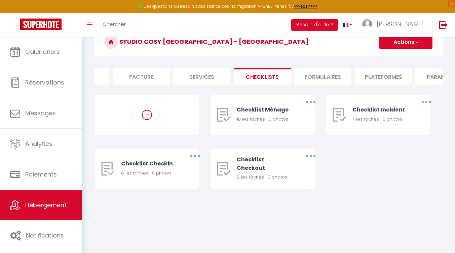
scroll to position [0, 102]
click at [200, 83] on li "Services" at bounding box center [202, 76] width 57 height 16
select select
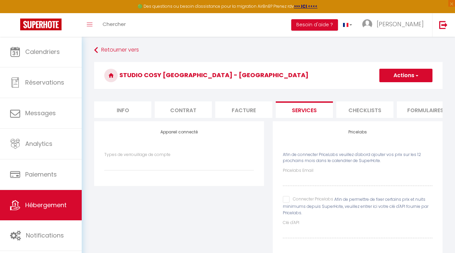
click at [136, 111] on li "Info" at bounding box center [122, 109] width 57 height 16
select select
checkbox input "false"
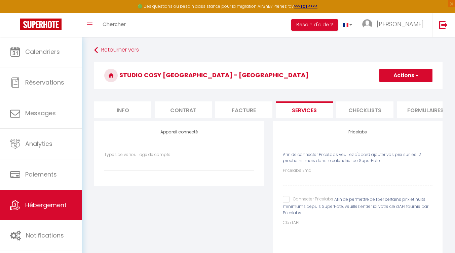
checkbox input "false"
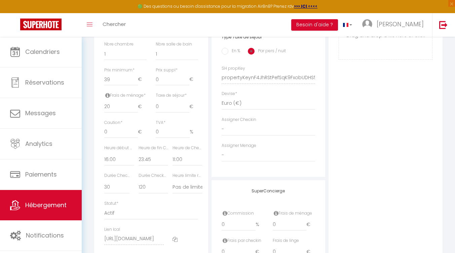
scroll to position [276, 0]
click at [236, 157] on select "- [PERSON_NAME]" at bounding box center [269, 154] width 94 height 13
select select "53775"
click at [222, 153] on select "- [PERSON_NAME]" at bounding box center [269, 154] width 94 height 13
select select
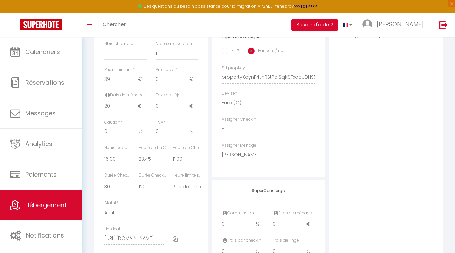
checkbox input "false"
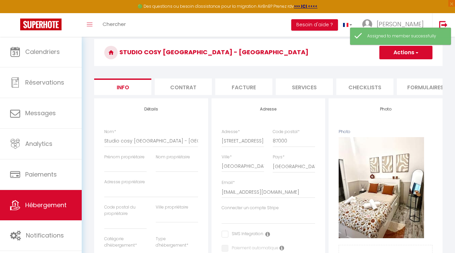
scroll to position [0, 0]
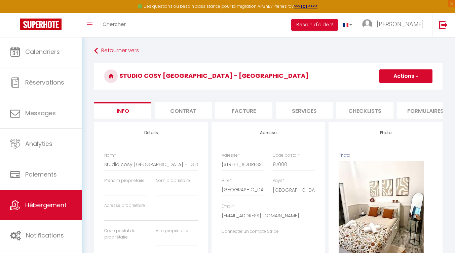
click at [419, 81] on button "Actions" at bounding box center [406, 75] width 53 height 13
click at [384, 90] on input "Enregistrer" at bounding box center [379, 91] width 25 height 7
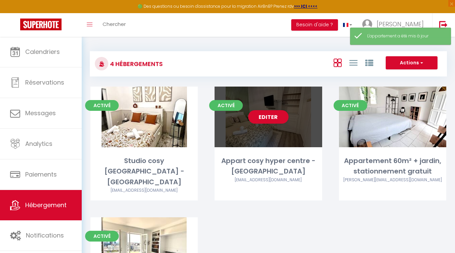
click at [277, 135] on div "Editer" at bounding box center [268, 116] width 107 height 61
select select "3"
select select "2"
select select "1"
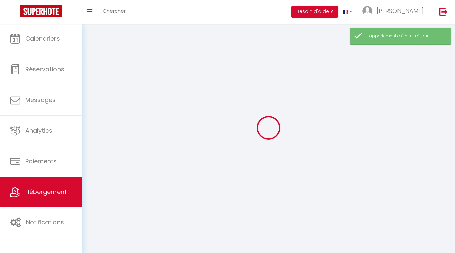
select select
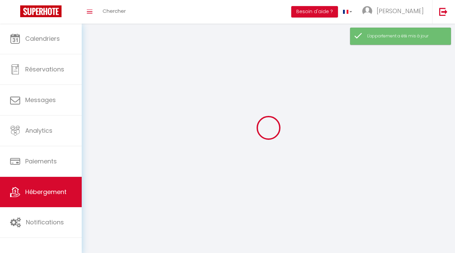
select select
checkbox input "false"
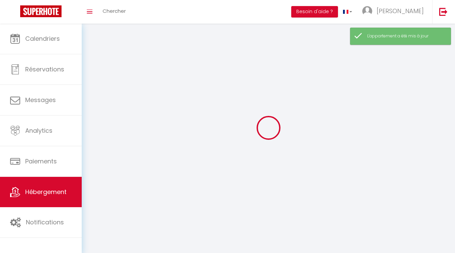
select select
select select "1"
select select "28"
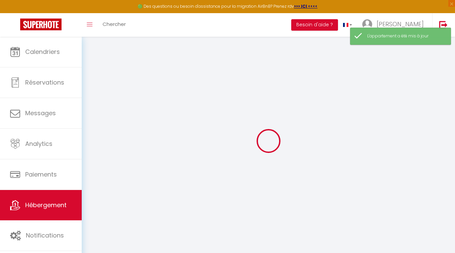
select select
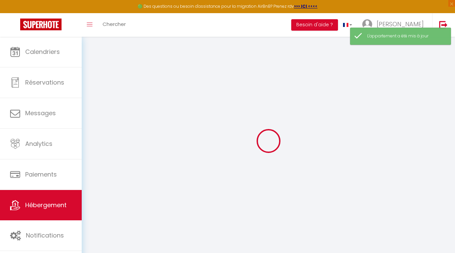
select select
checkbox input "false"
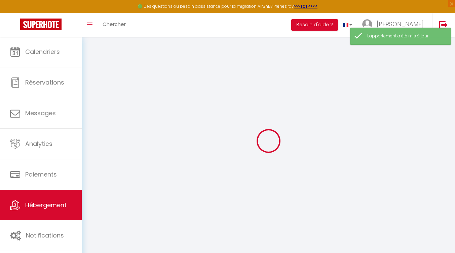
select select
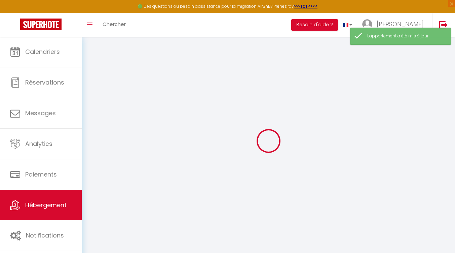
select select
checkbox input "false"
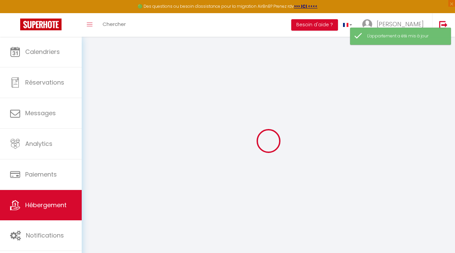
checkbox input "false"
select select
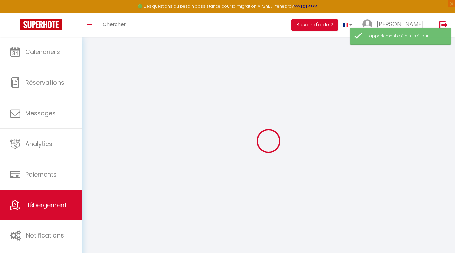
select select
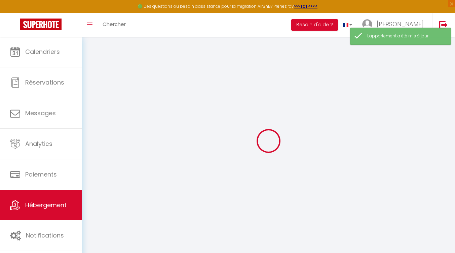
checkbox input "false"
select select
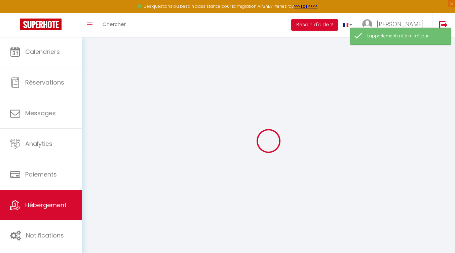
select select
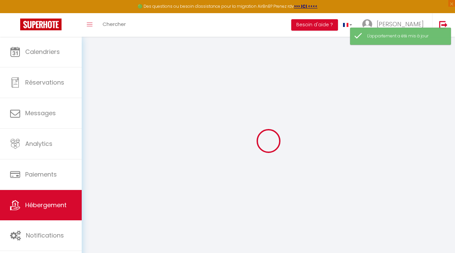
select select
checkbox input "false"
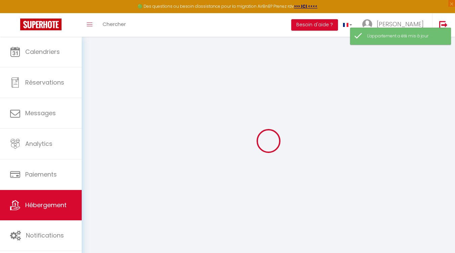
checkbox input "false"
select select
type input "Appart cosy hyper centre - [GEOGRAPHIC_DATA]"
select select "2"
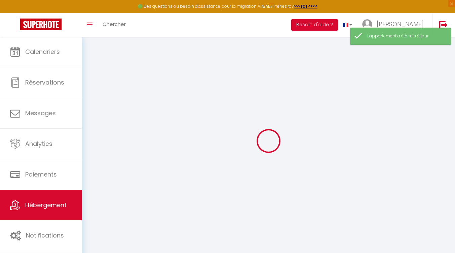
type input "45"
type input "18"
select select
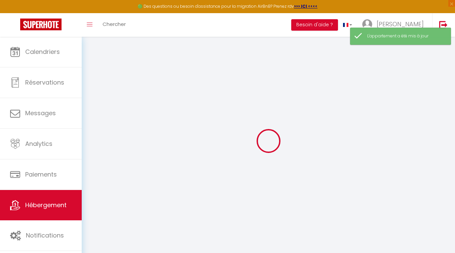
select select
type input "[STREET_ADDRESS][PERSON_NAME]"
type input "87000"
type input "[GEOGRAPHIC_DATA]"
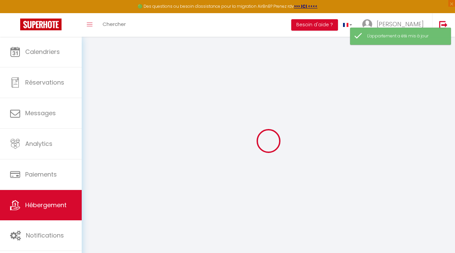
type input "[EMAIL_ADDRESS][DOMAIN_NAME]"
select select
checkbox input "false"
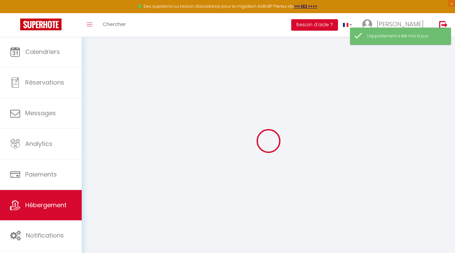
checkbox input "false"
type input "0"
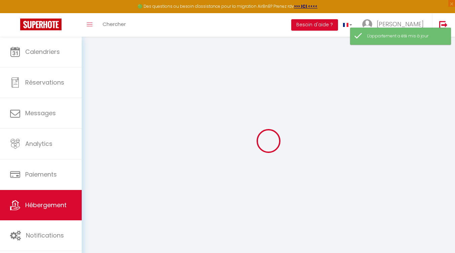
select select
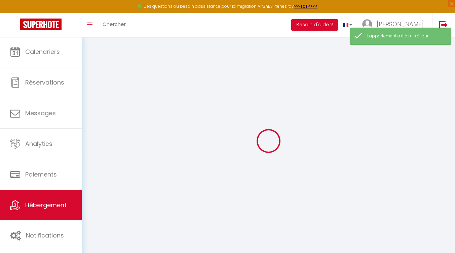
select select
checkbox input "false"
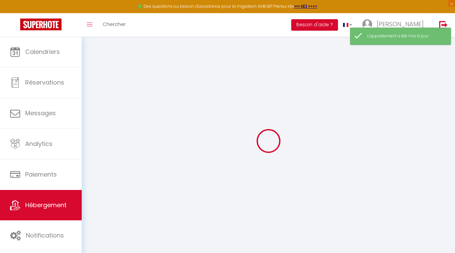
select select
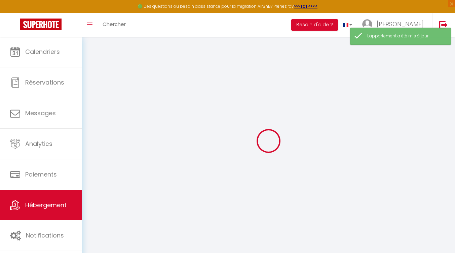
select select
checkbox input "false"
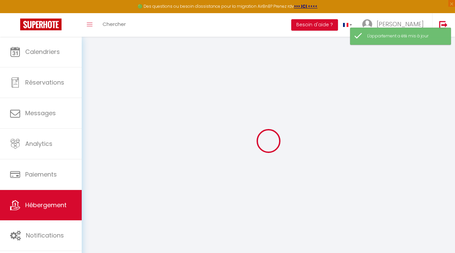
select select
checkbox input "false"
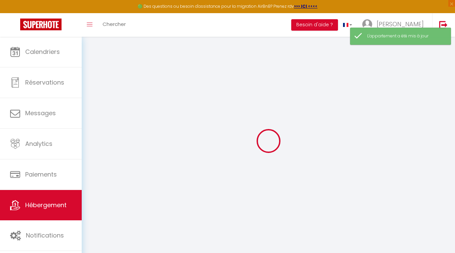
select select
checkbox input "false"
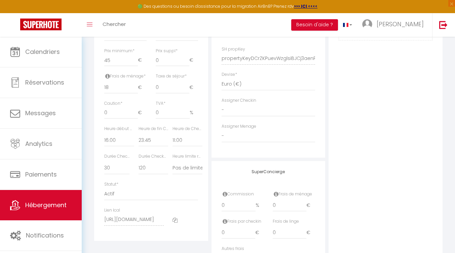
scroll to position [345, 0]
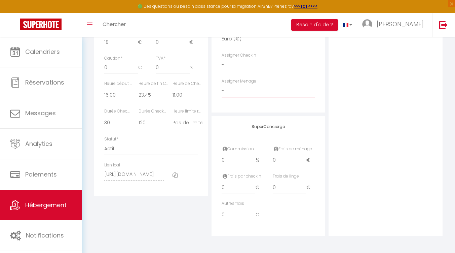
click at [280, 88] on select "- [PERSON_NAME]" at bounding box center [269, 90] width 94 height 13
select select "53775"
click at [222, 84] on select "- [PERSON_NAME]" at bounding box center [269, 90] width 94 height 13
select select
checkbox input "false"
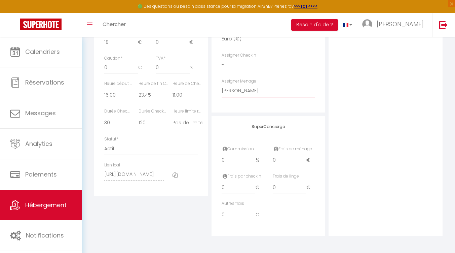
checkbox input "false"
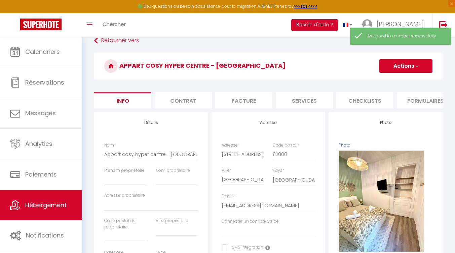
scroll to position [0, 0]
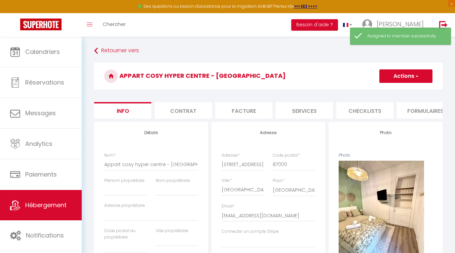
click at [408, 77] on button "Actions" at bounding box center [406, 75] width 53 height 13
click at [384, 90] on input "Enregistrer" at bounding box center [379, 91] width 25 height 7
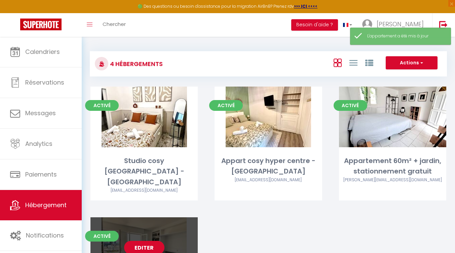
click at [132, 241] on link "Editer" at bounding box center [144, 247] width 40 height 13
select select "3"
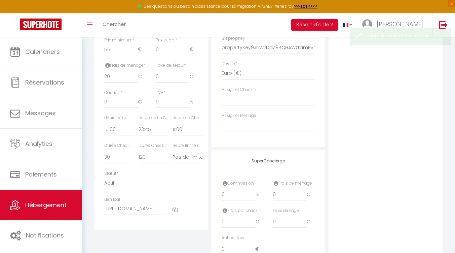
scroll to position [345, 0]
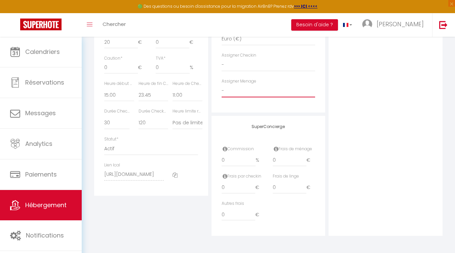
click at [268, 89] on select "- [PERSON_NAME]" at bounding box center [269, 90] width 94 height 13
click at [222, 84] on select "- [PERSON_NAME]" at bounding box center [269, 90] width 94 height 13
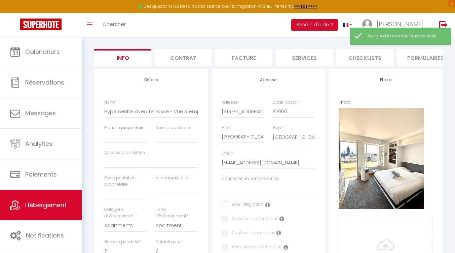
scroll to position [0, 0]
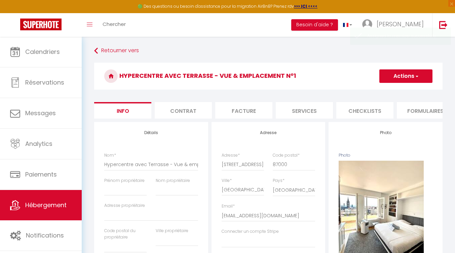
click at [400, 81] on button "Actions" at bounding box center [406, 75] width 53 height 13
click at [384, 92] on input "Enregistrer" at bounding box center [379, 91] width 25 height 7
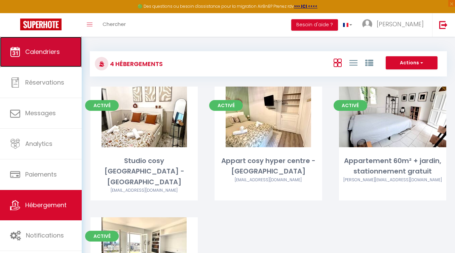
click at [48, 63] on link "Calendriers" at bounding box center [41, 52] width 82 height 30
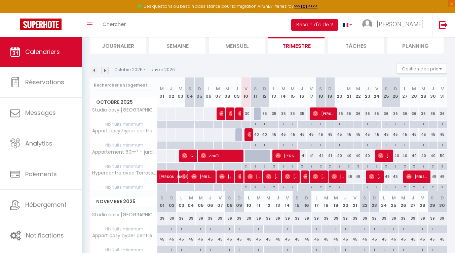
scroll to position [47, 0]
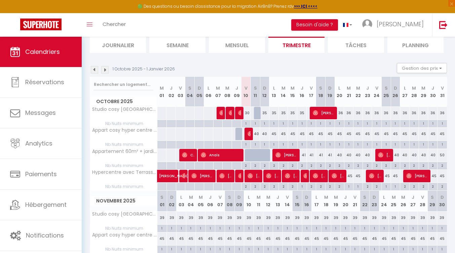
click at [256, 114] on div at bounding box center [258, 113] width 9 height 13
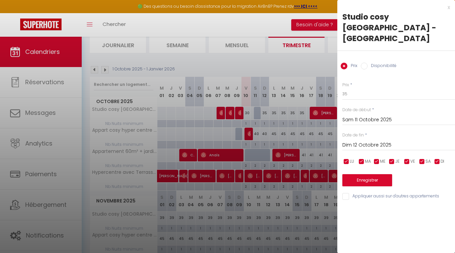
click at [190, 72] on div at bounding box center [227, 126] width 455 height 253
